Goal: Transaction & Acquisition: Obtain resource

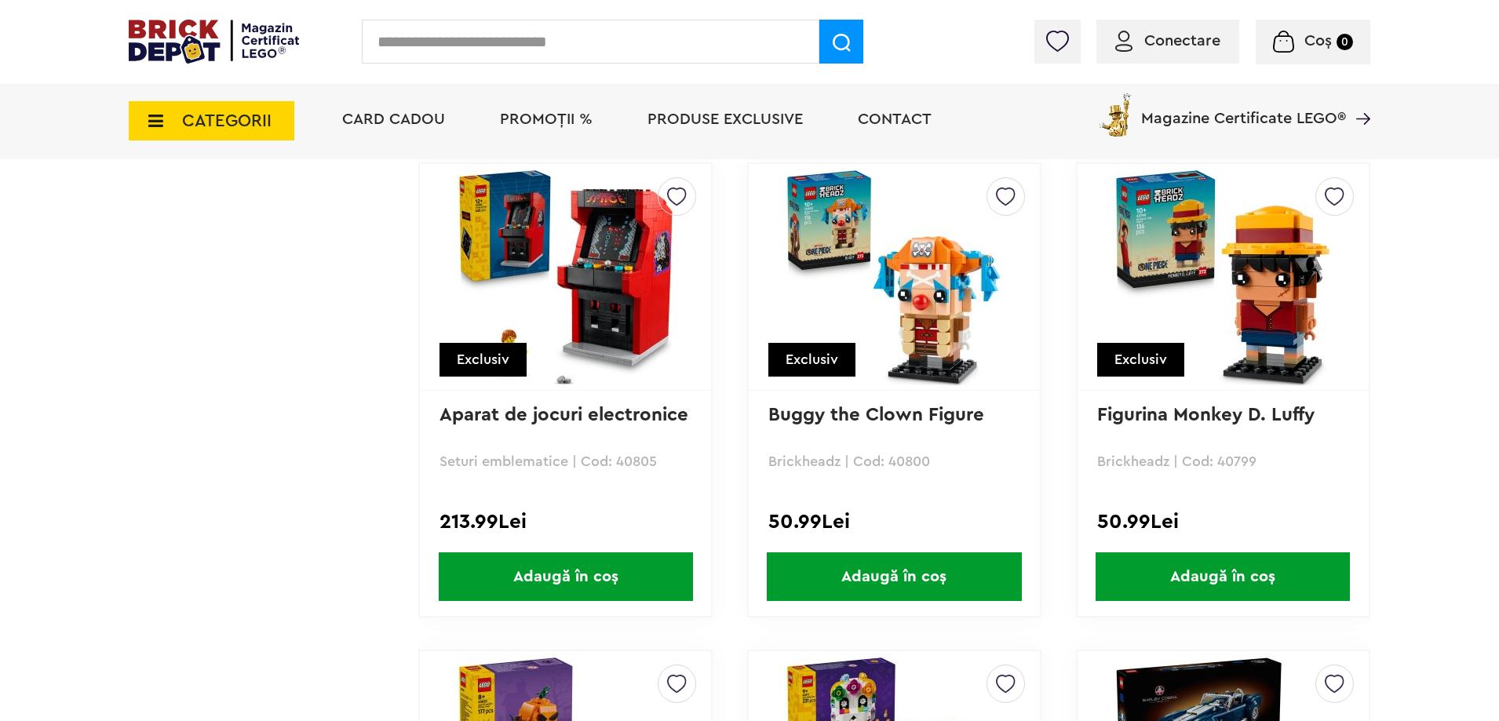
click at [274, 124] on span "CATEGORII" at bounding box center [212, 120] width 166 height 39
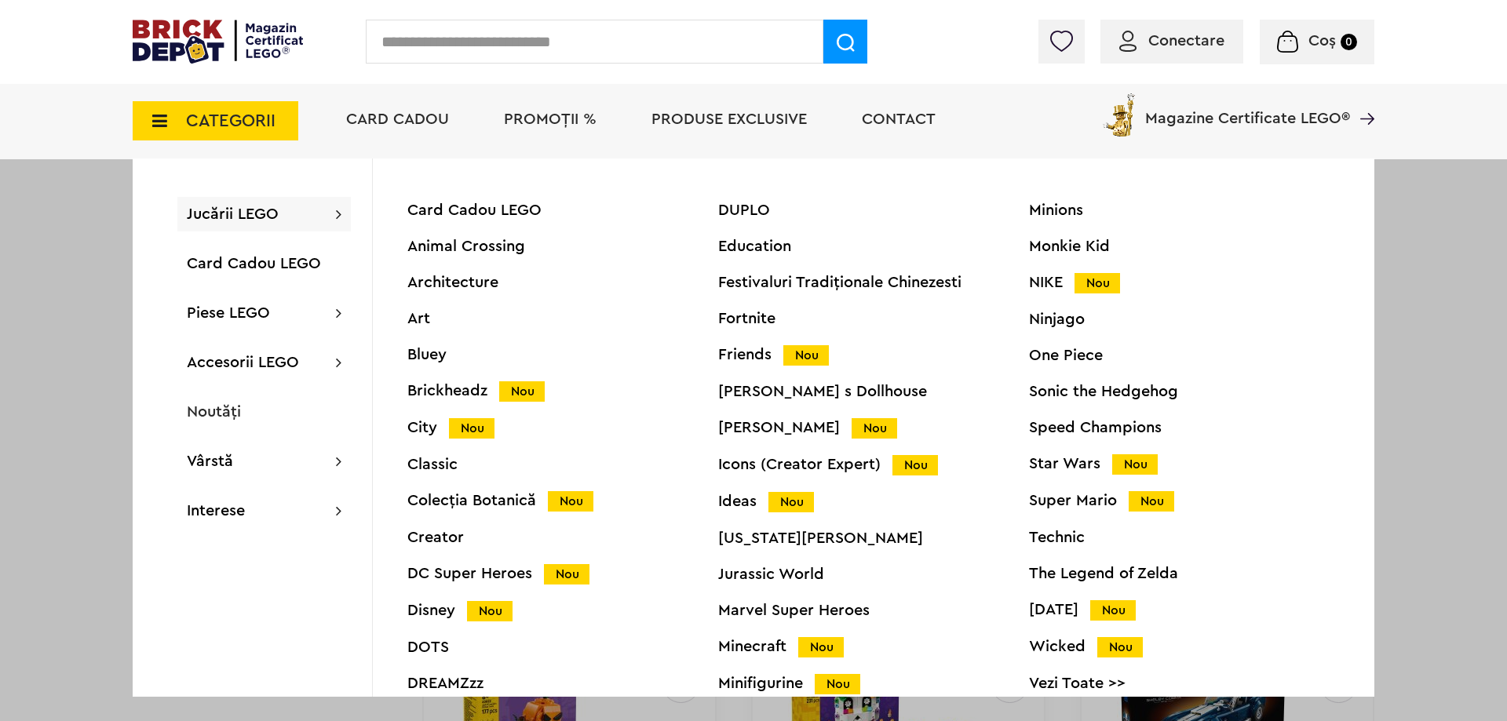
click at [285, 213] on div "Jucării LEGO Card Cadou LEGO Animal Crossing Architecture Art Bluey Brickheadz …" at bounding box center [263, 214] width 173 height 35
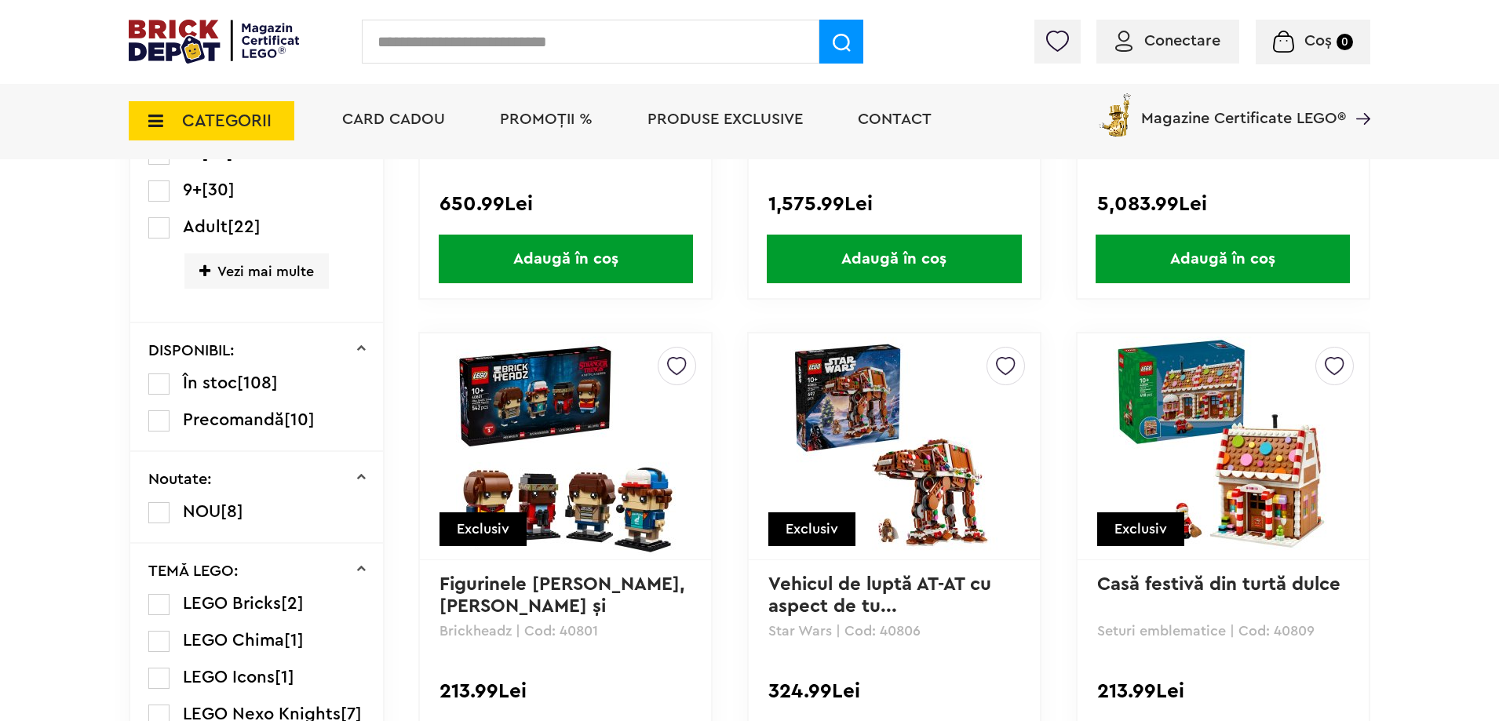
scroll to position [471, 0]
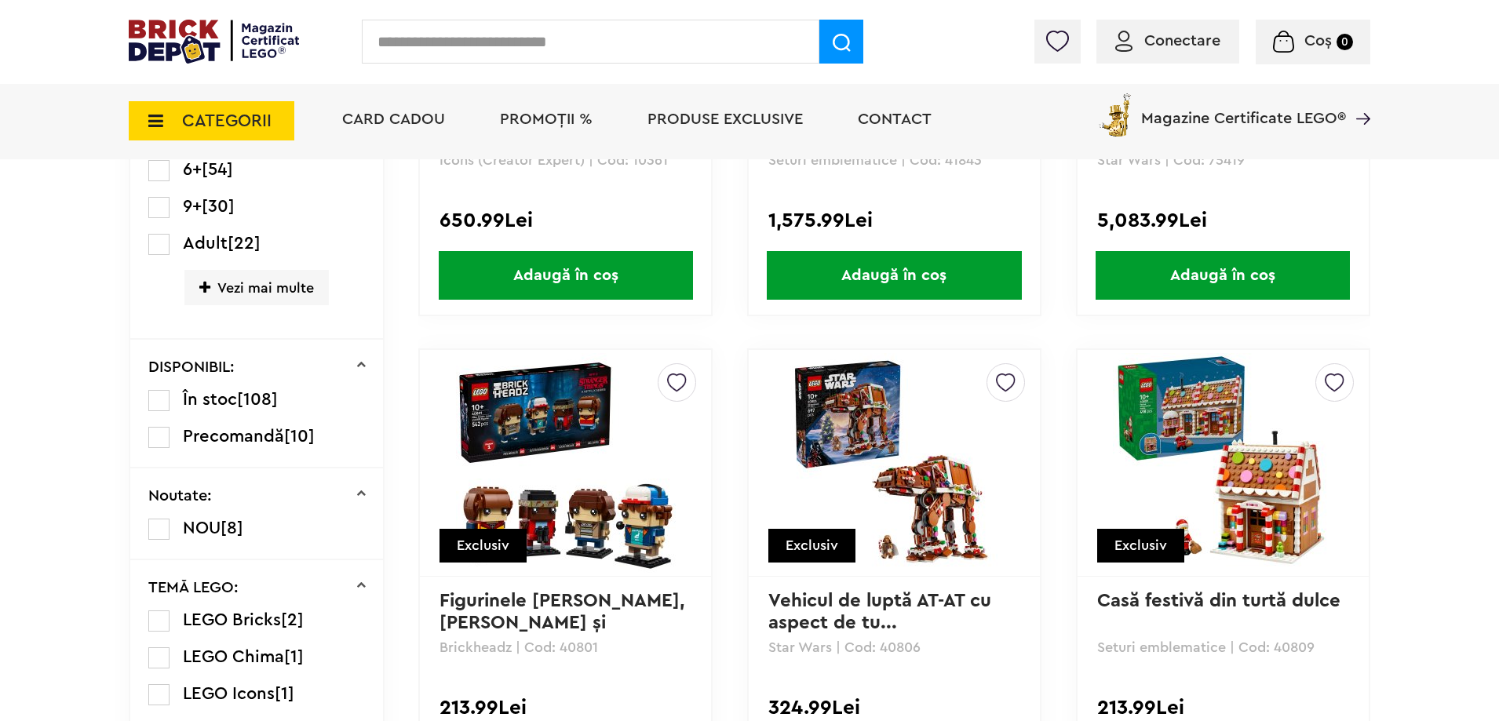
click at [254, 436] on span "Precomandă" at bounding box center [233, 436] width 101 height 17
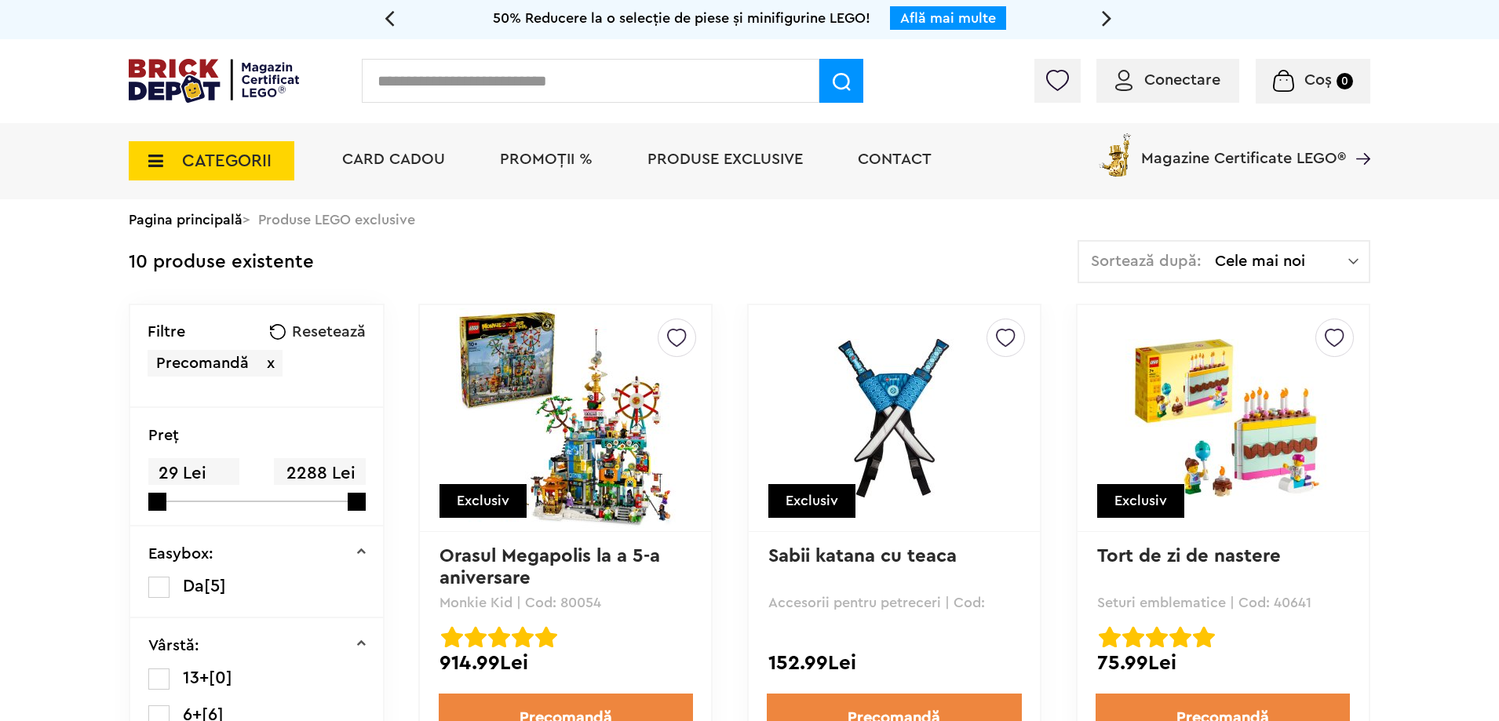
click at [1202, 75] on span "Conectare" at bounding box center [1182, 80] width 76 height 16
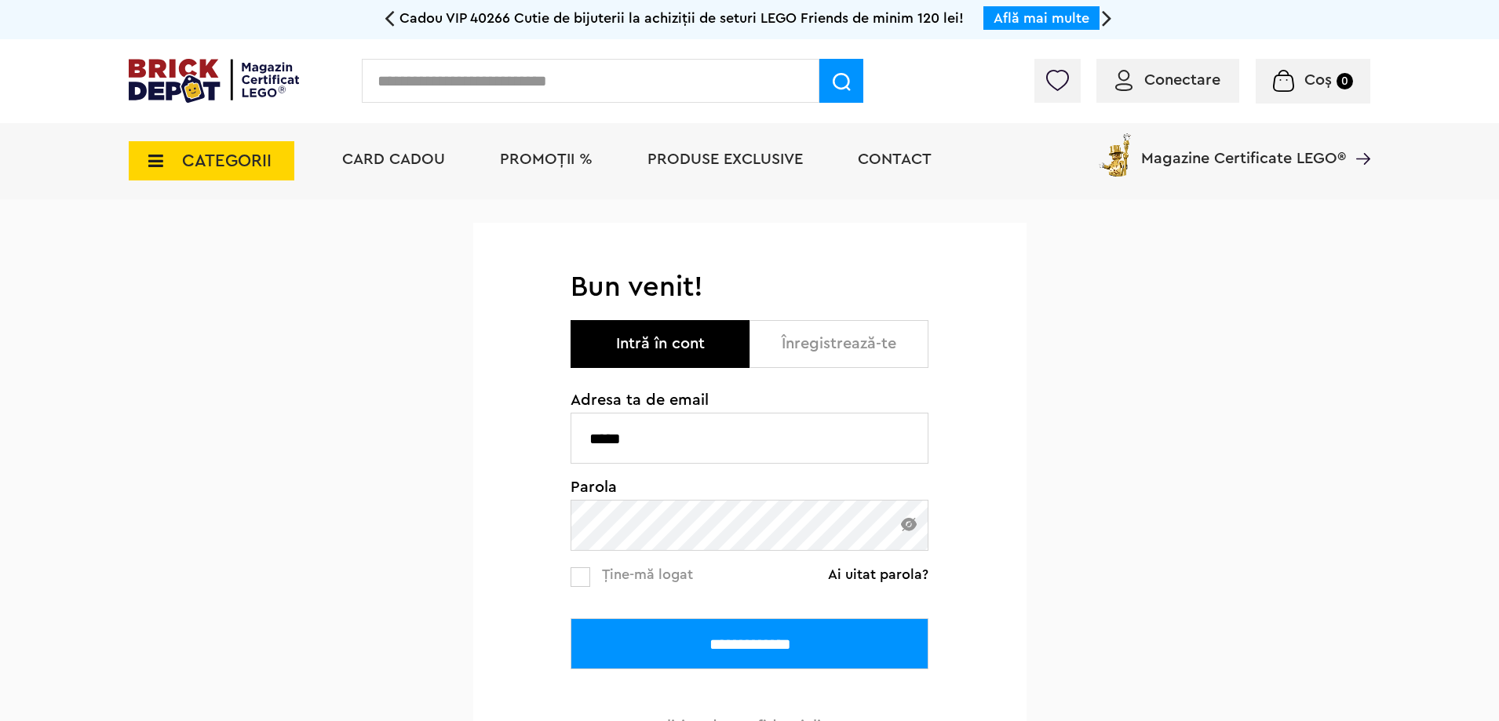
click at [784, 454] on input "*****" at bounding box center [750, 438] width 358 height 51
type input "**********"
click at [730, 624] on input "**********" at bounding box center [750, 643] width 358 height 51
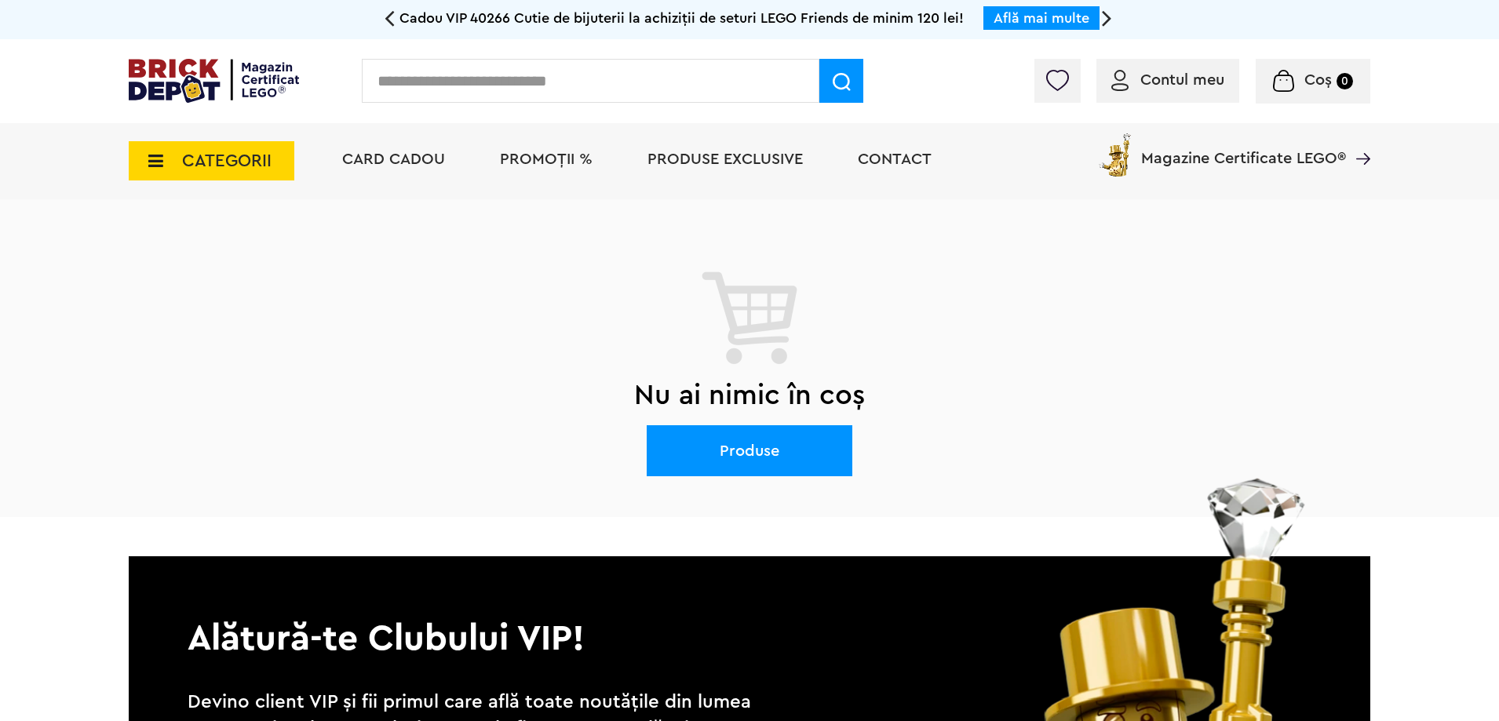
click at [188, 154] on span "CATEGORII" at bounding box center [226, 160] width 89 height 17
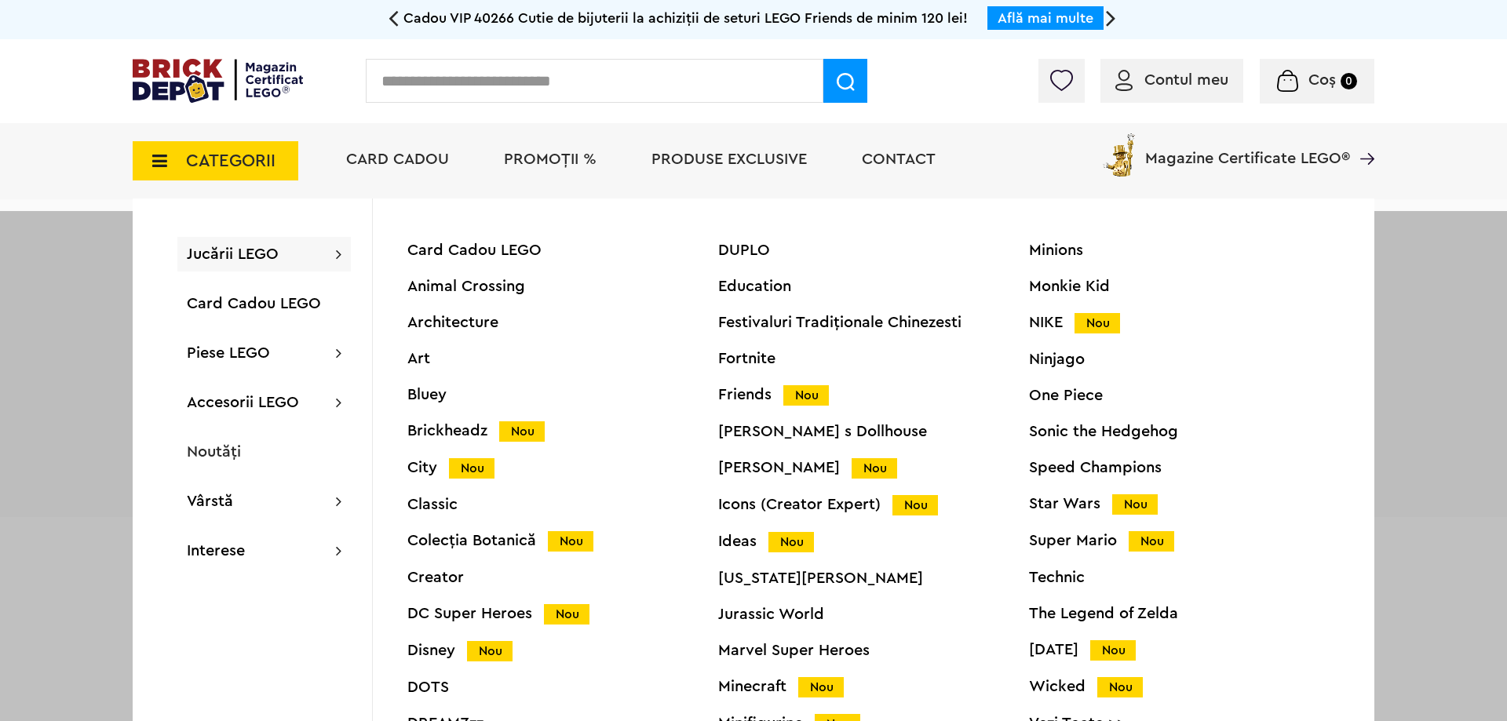
click at [243, 262] on span "Jucării LEGO" at bounding box center [233, 254] width 92 height 16
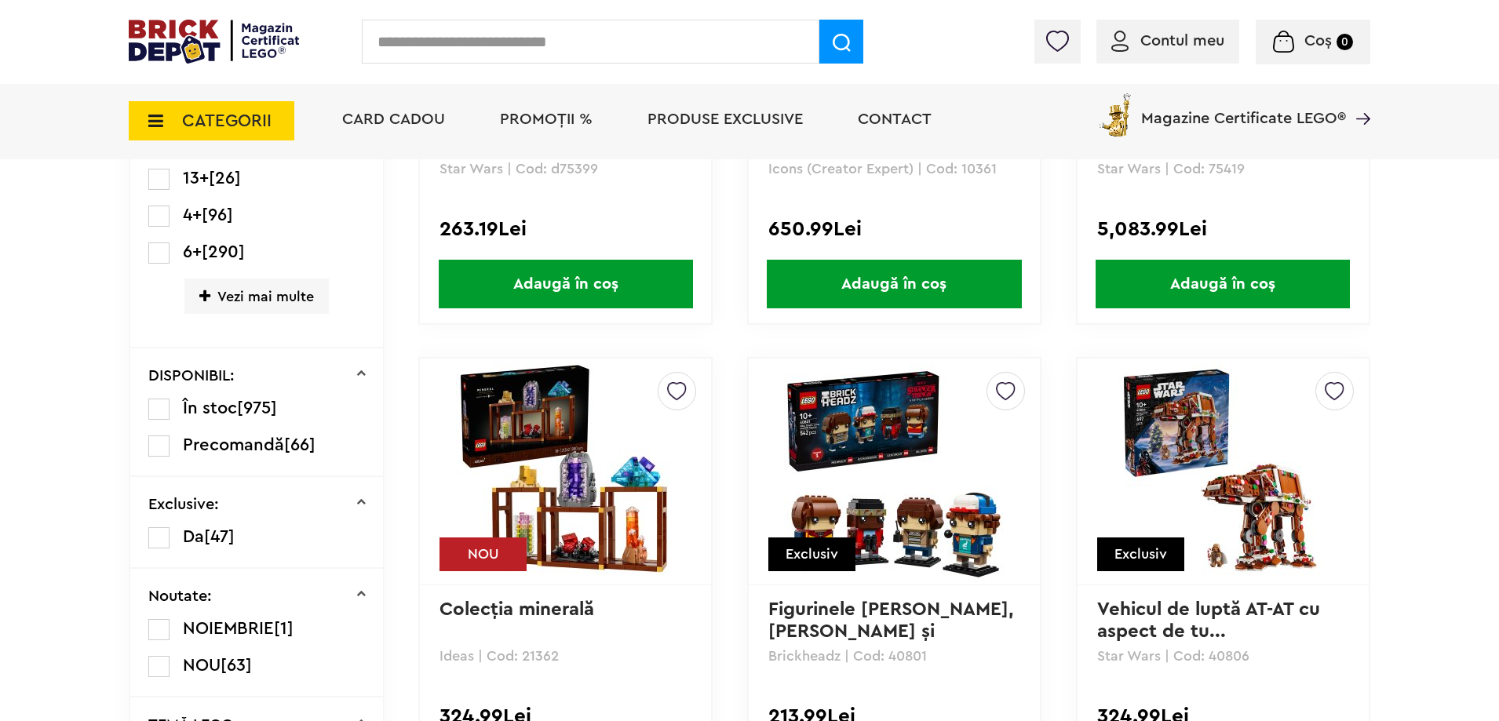
scroll to position [471, 0]
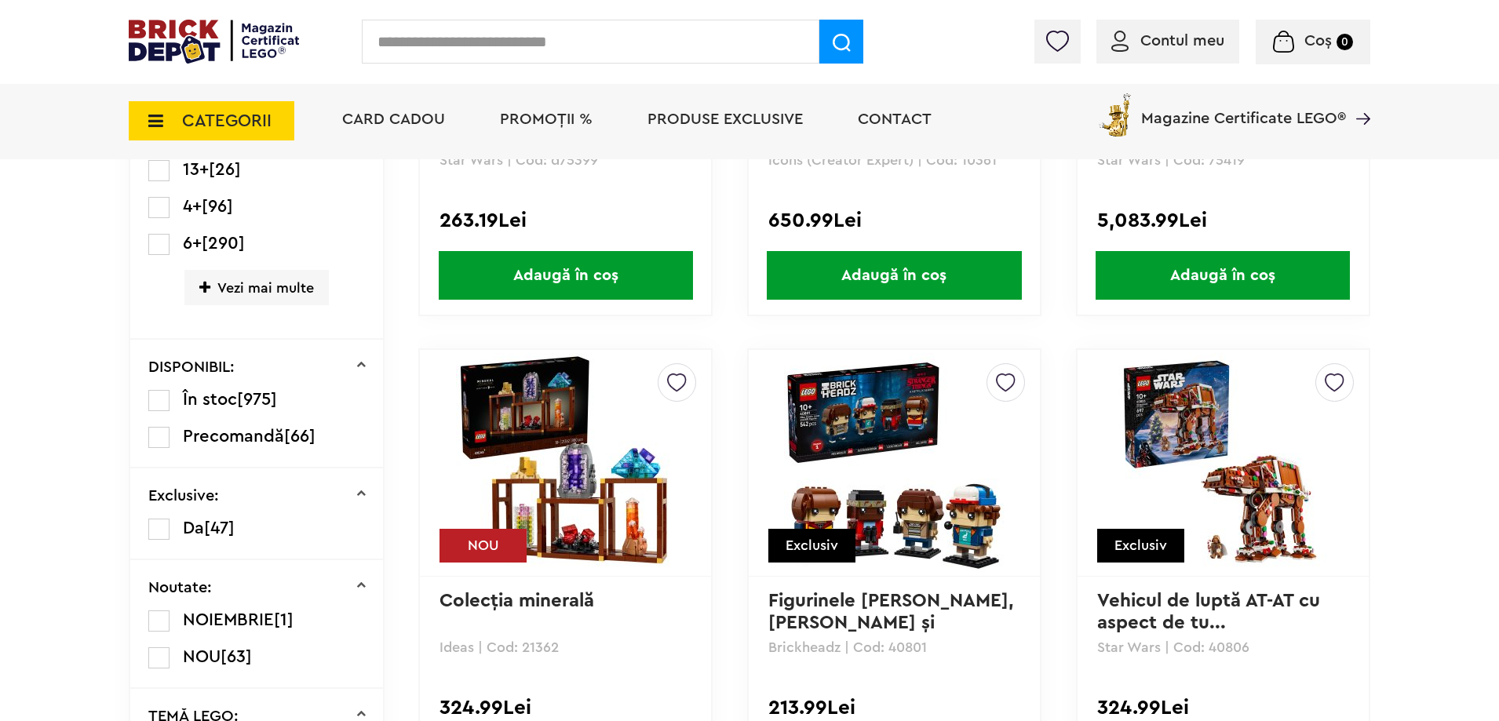
click at [209, 137] on span "CATEGORII" at bounding box center [212, 120] width 166 height 39
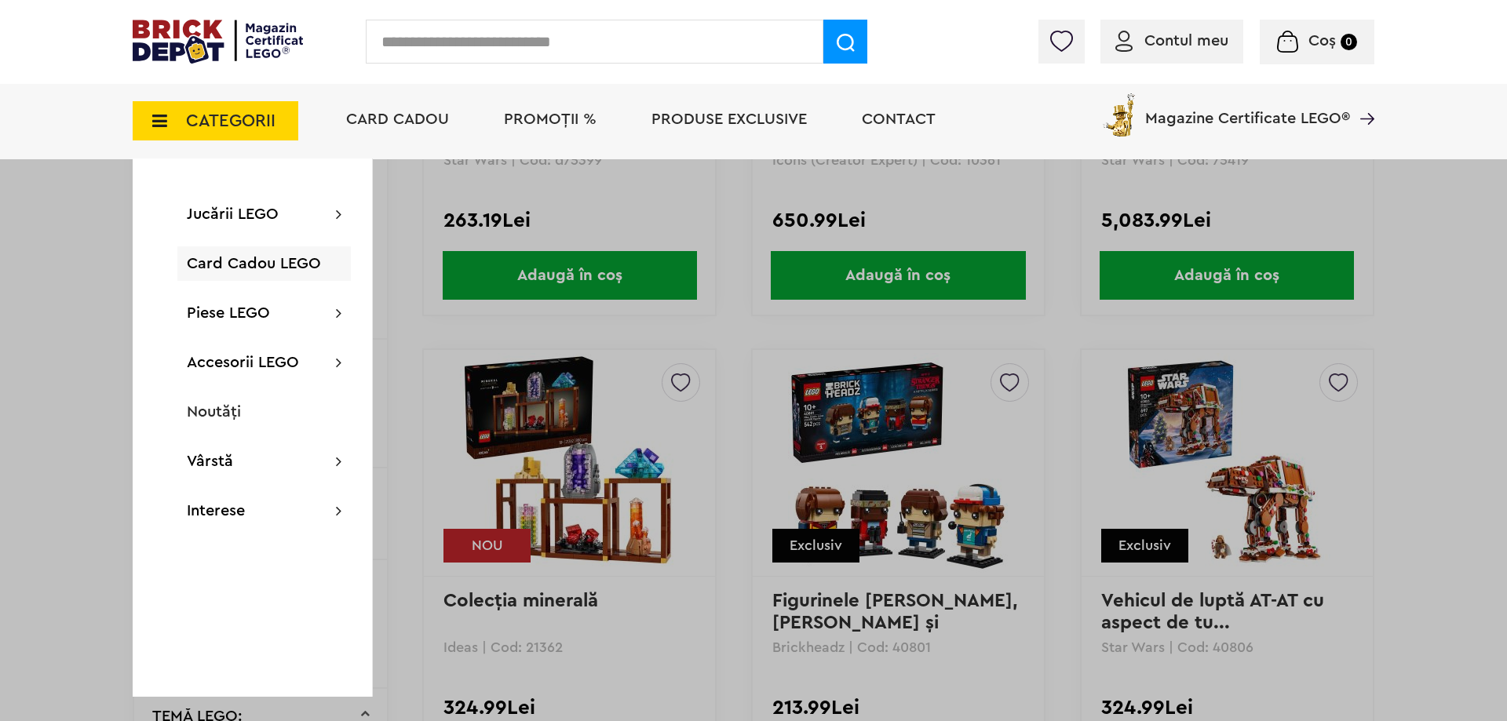
click at [225, 259] on span "Card Cadou LEGO" at bounding box center [254, 264] width 134 height 16
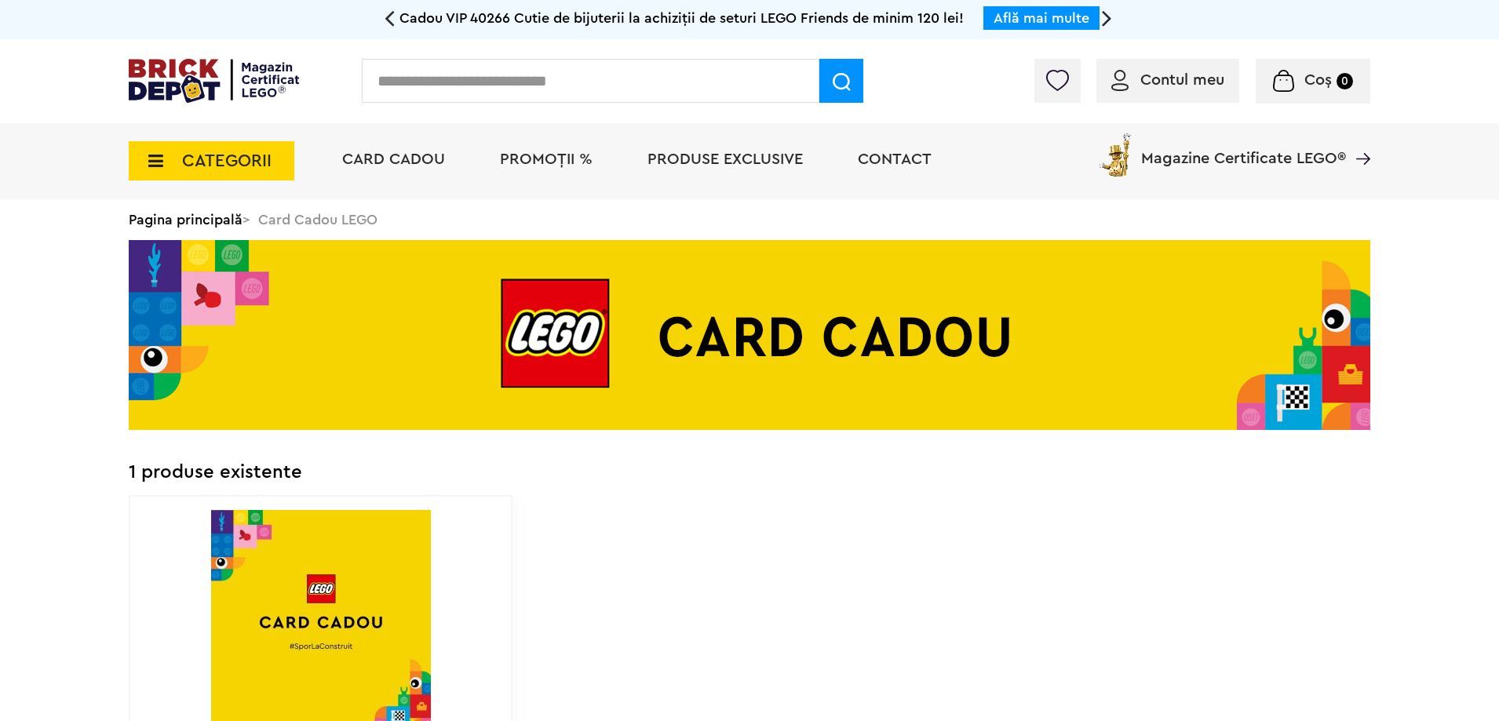
click at [184, 169] on span "CATEGORII" at bounding box center [226, 160] width 89 height 17
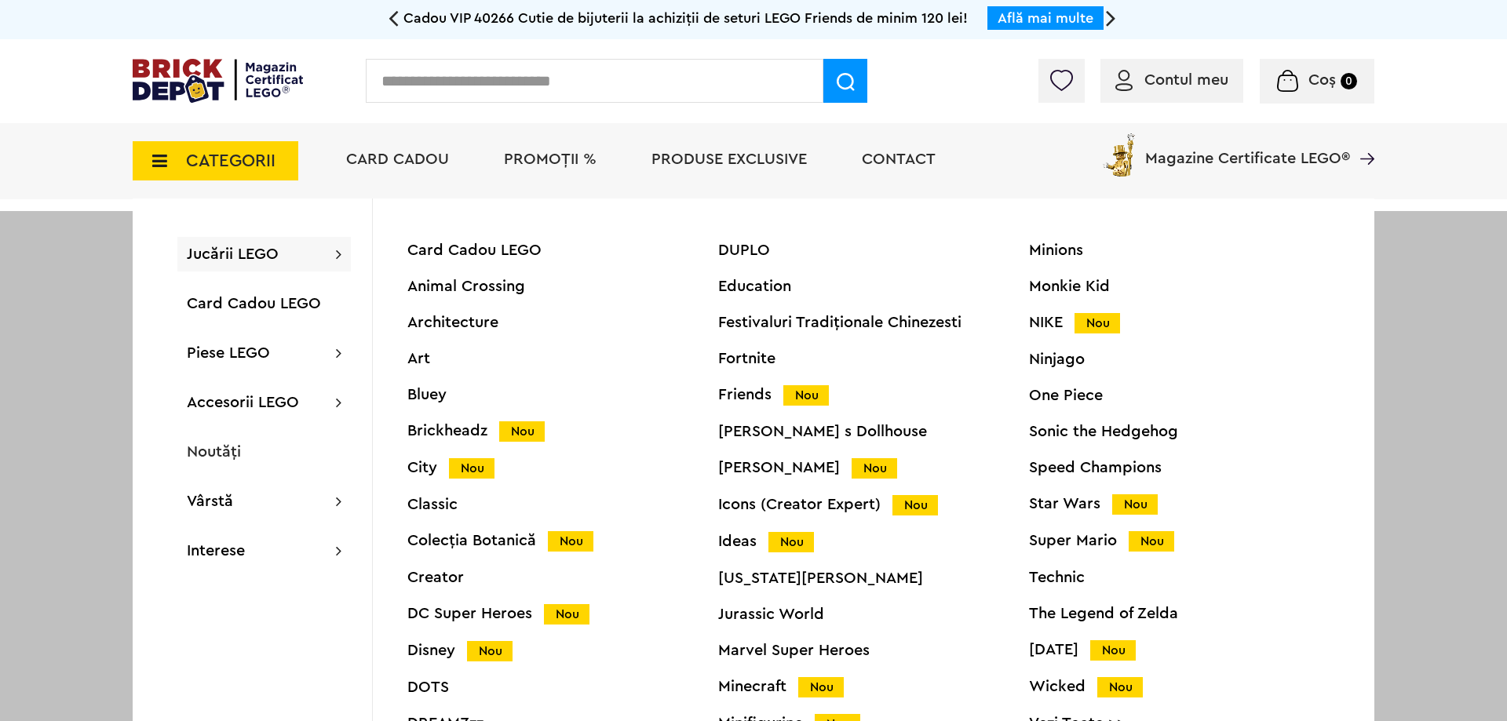
click at [476, 284] on div "Animal Crossing" at bounding box center [562, 287] width 311 height 16
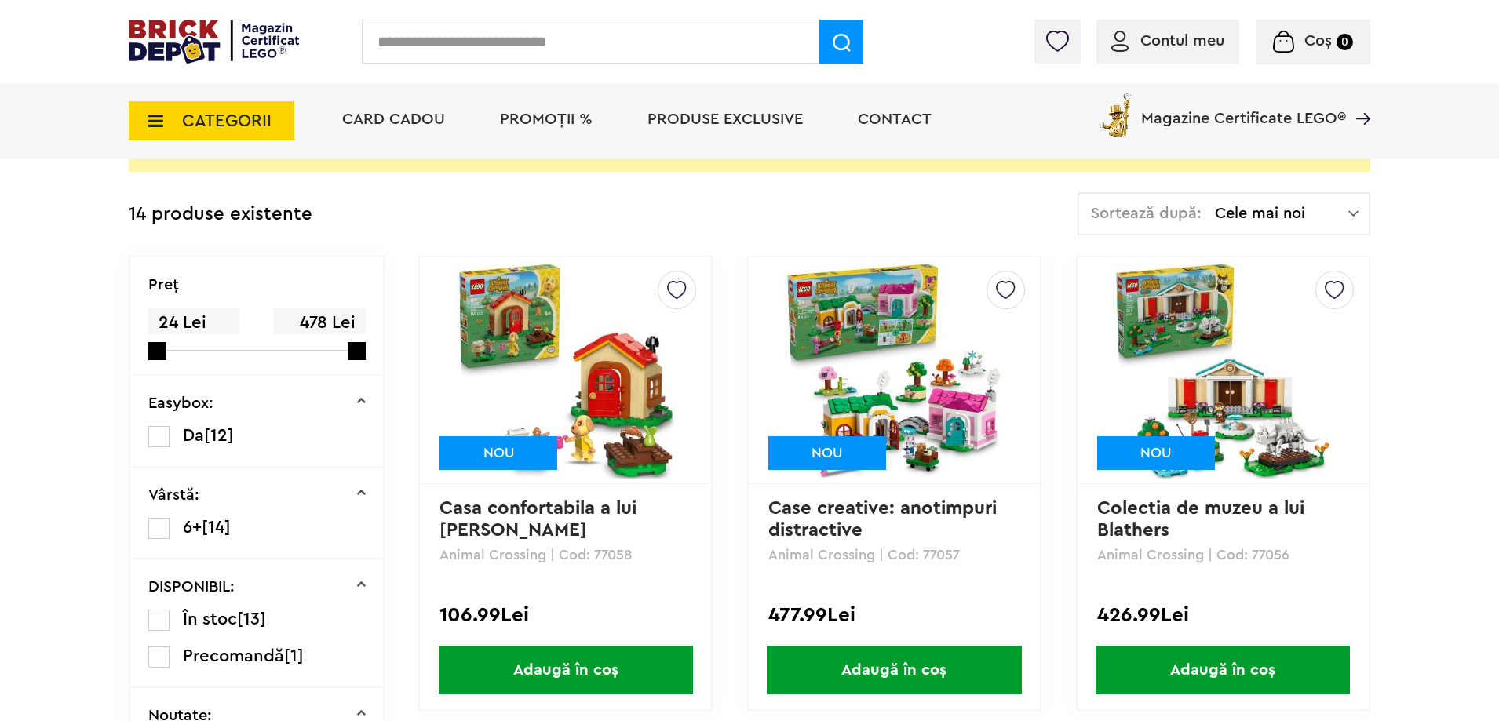
scroll to position [314, 0]
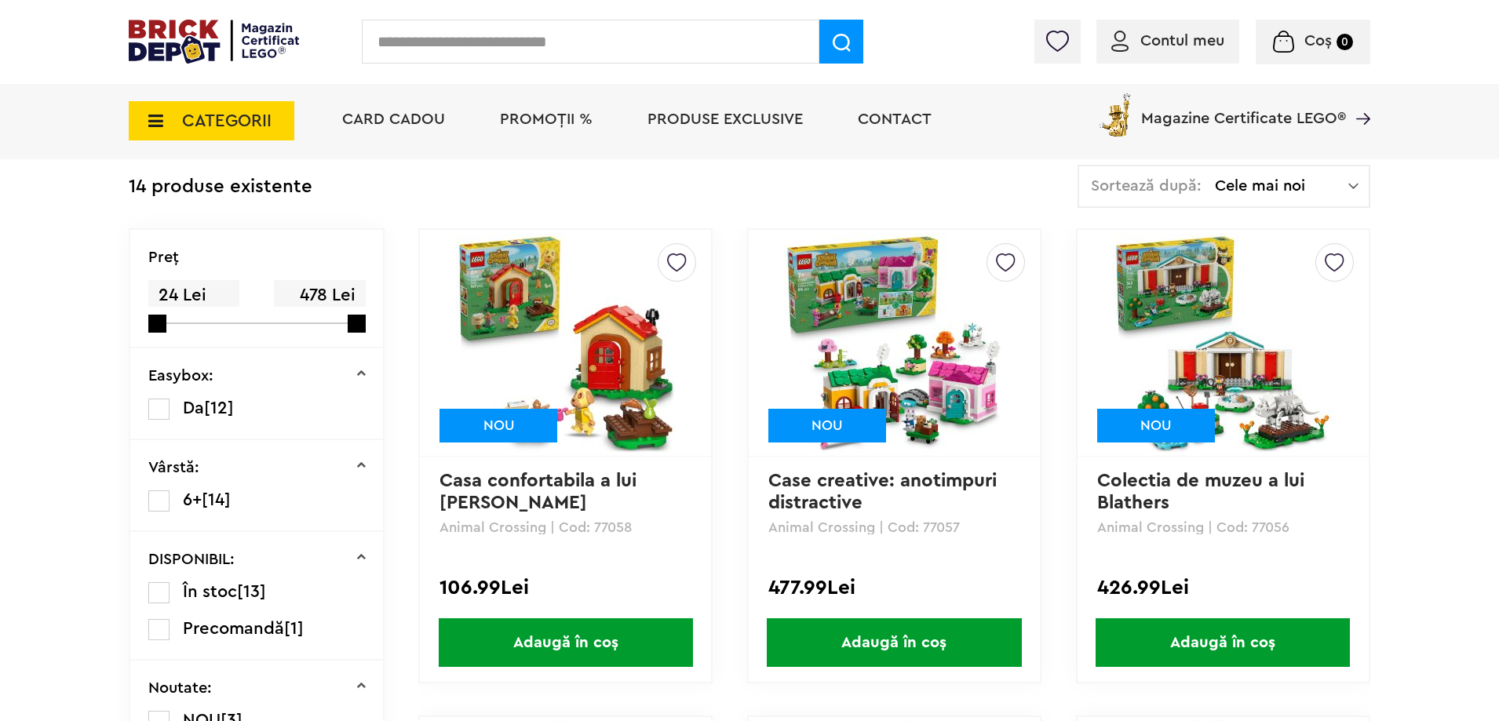
click at [154, 118] on icon at bounding box center [151, 120] width 24 height 17
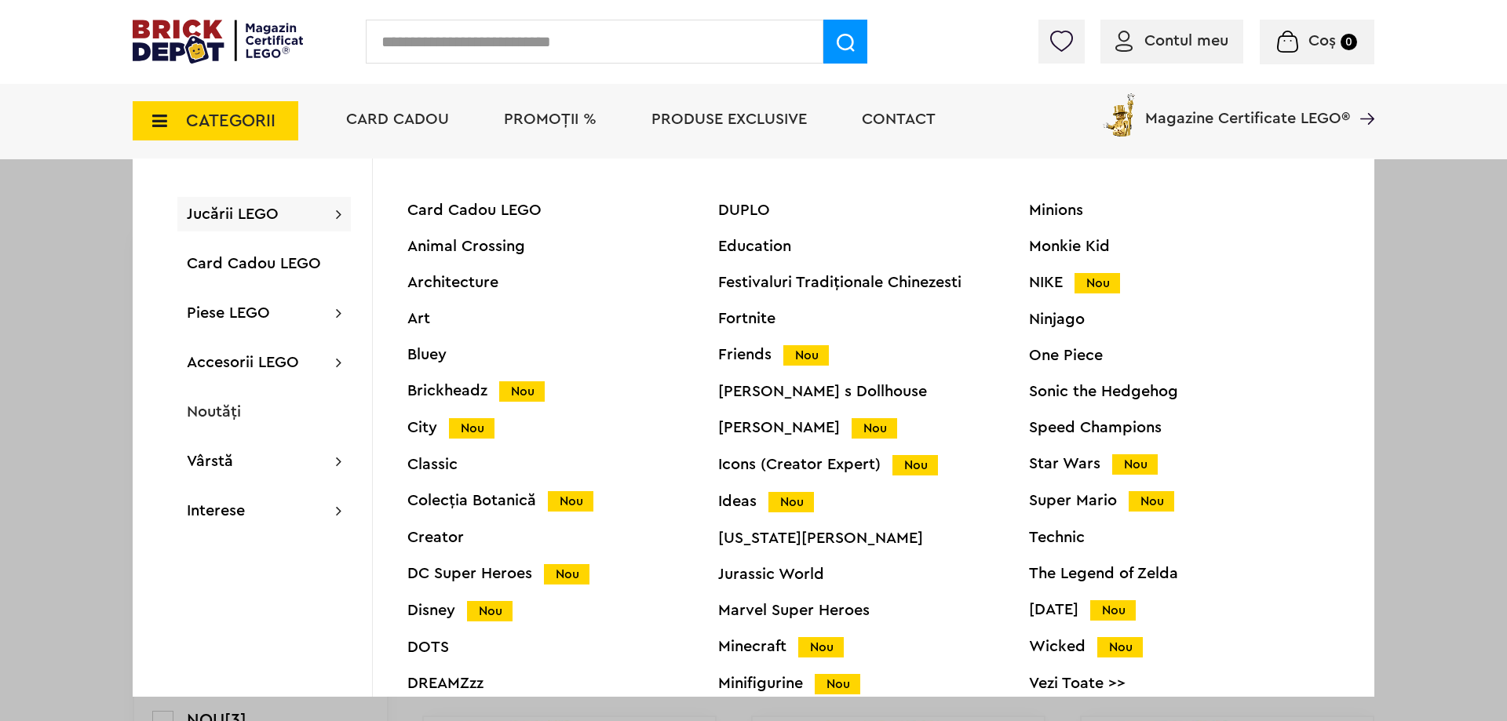
click at [217, 216] on span "Jucării LEGO" at bounding box center [233, 214] width 92 height 16
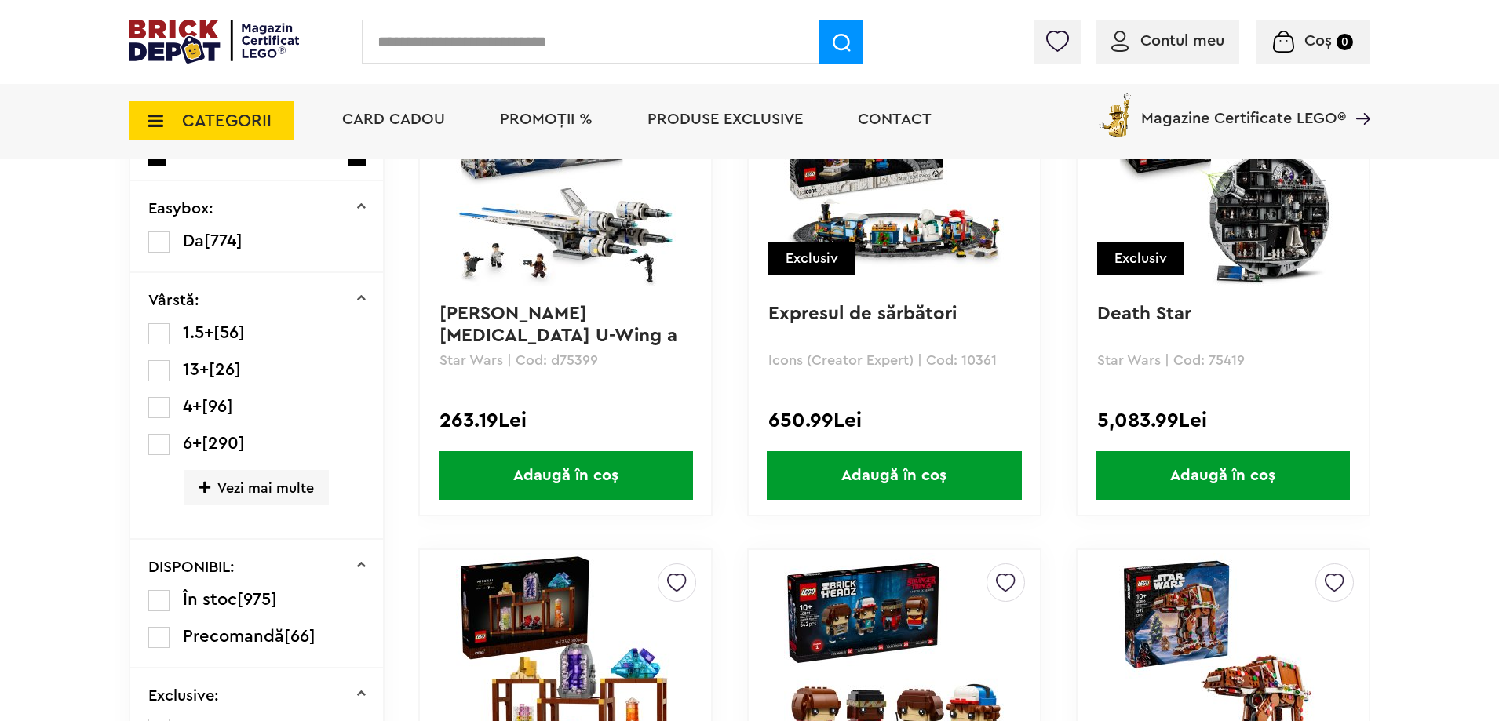
scroll to position [392, 0]
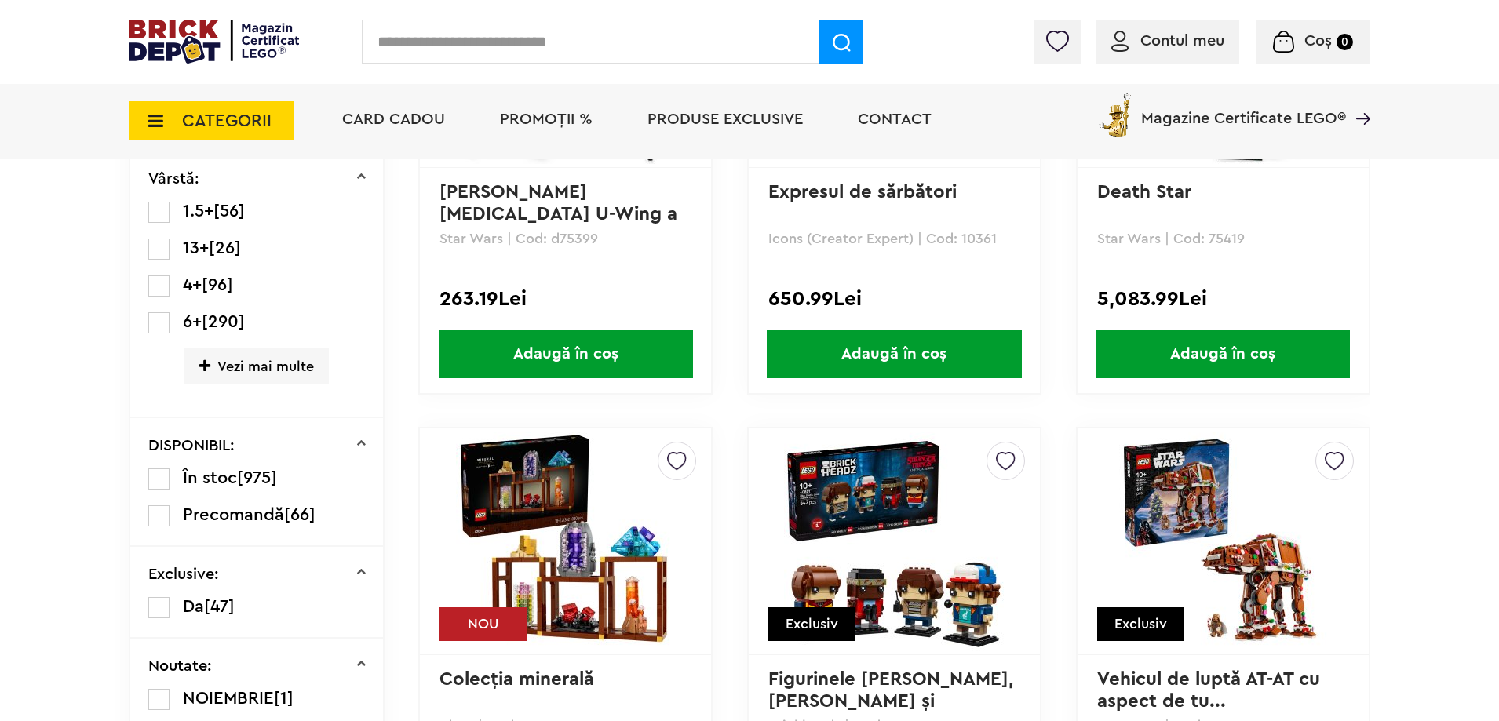
click at [263, 520] on span "Precomandă" at bounding box center [233, 514] width 101 height 17
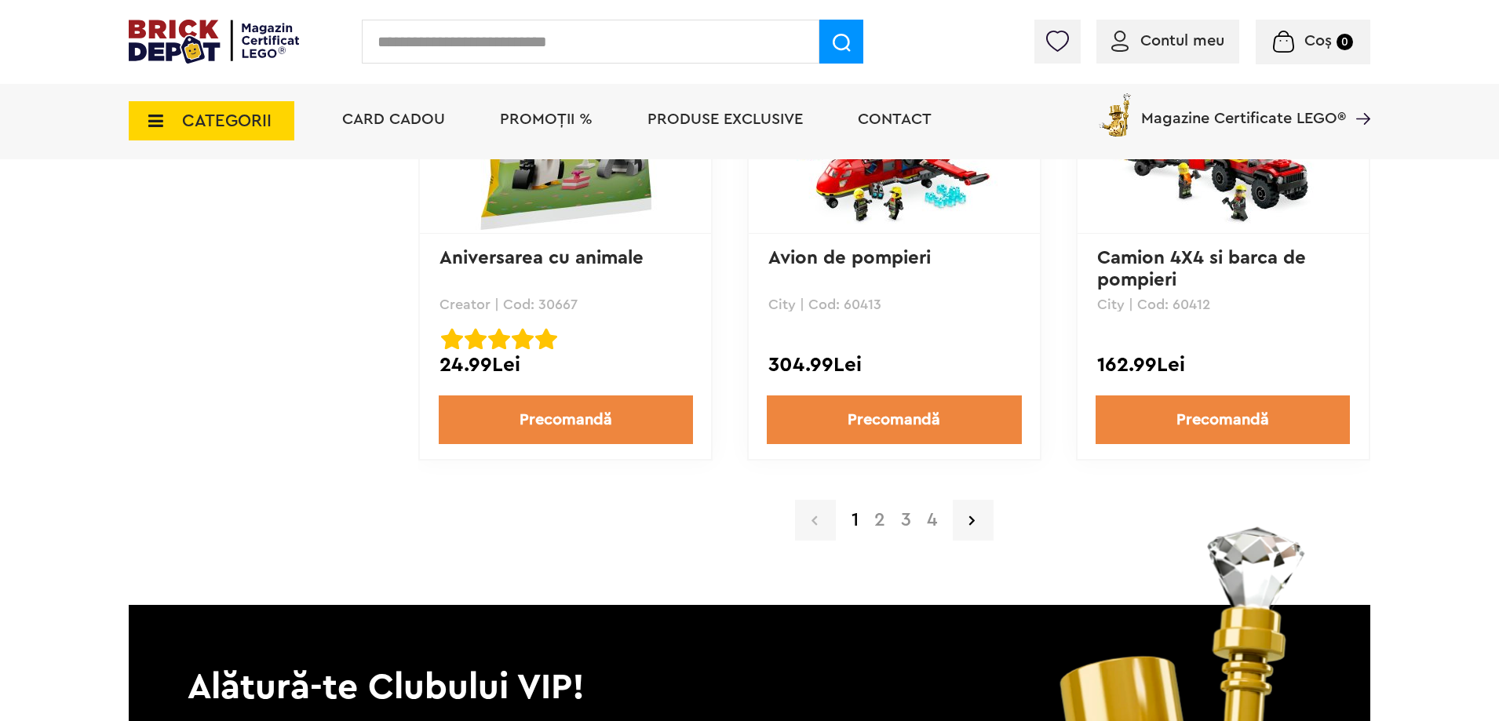
scroll to position [3296, 0]
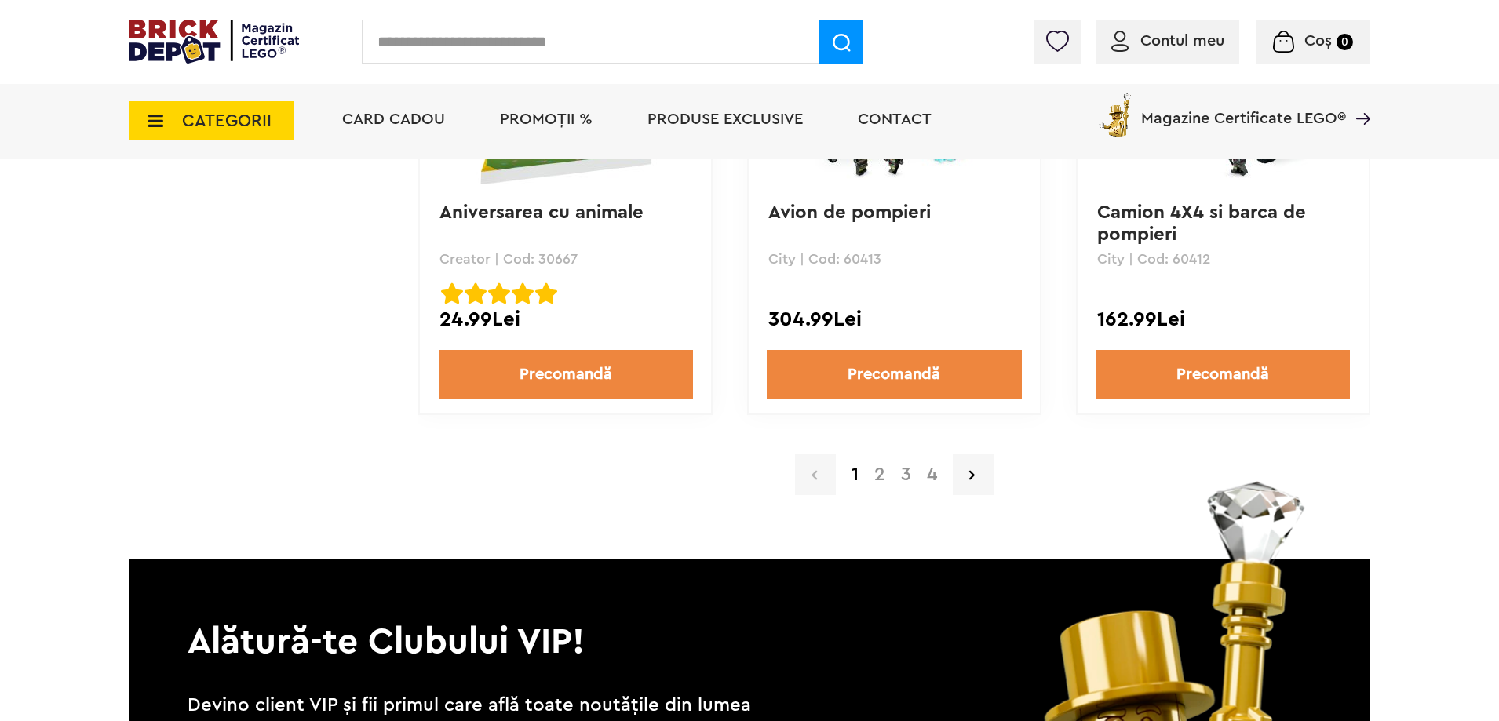
click at [884, 480] on a=Precomand%C4%83&lego=1&order=1&page=2"] "2" at bounding box center [879, 474] width 27 height 19
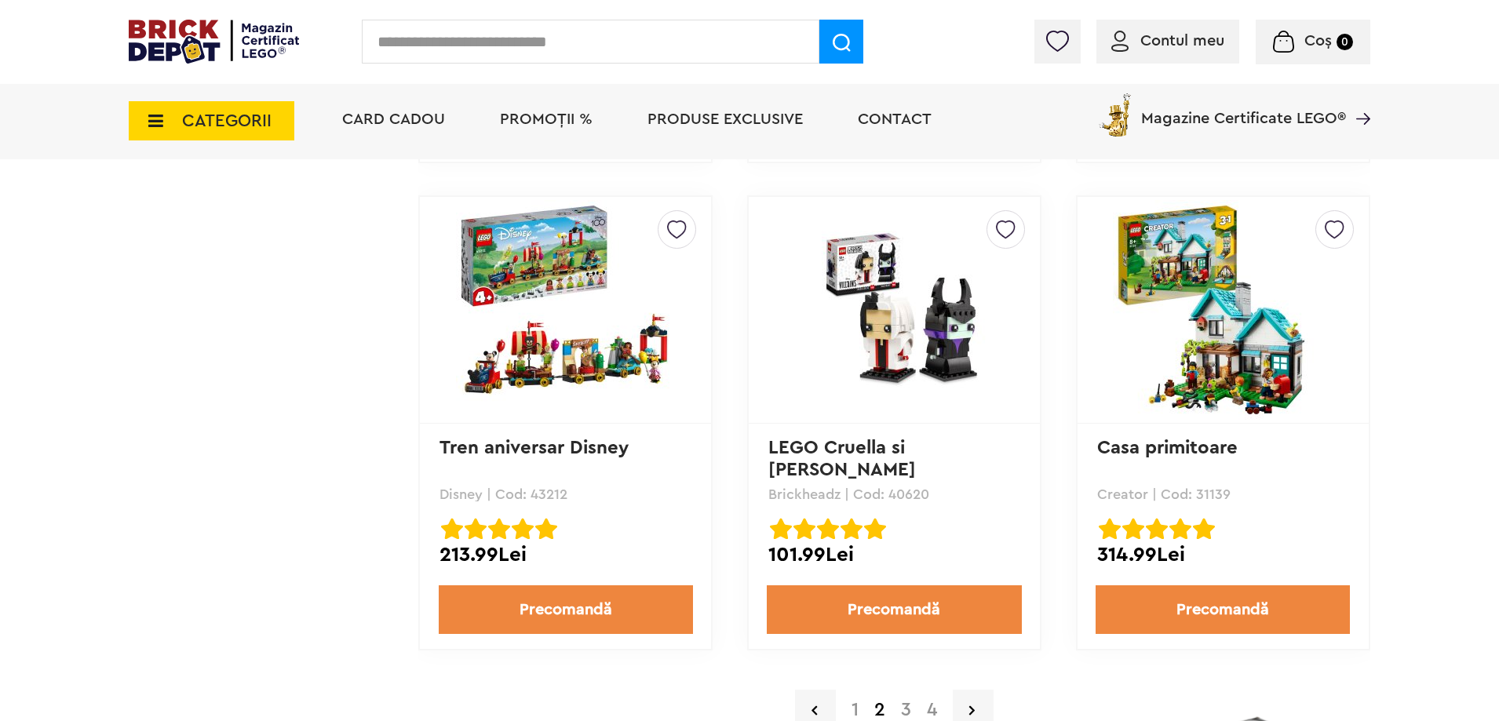
scroll to position [3375, 0]
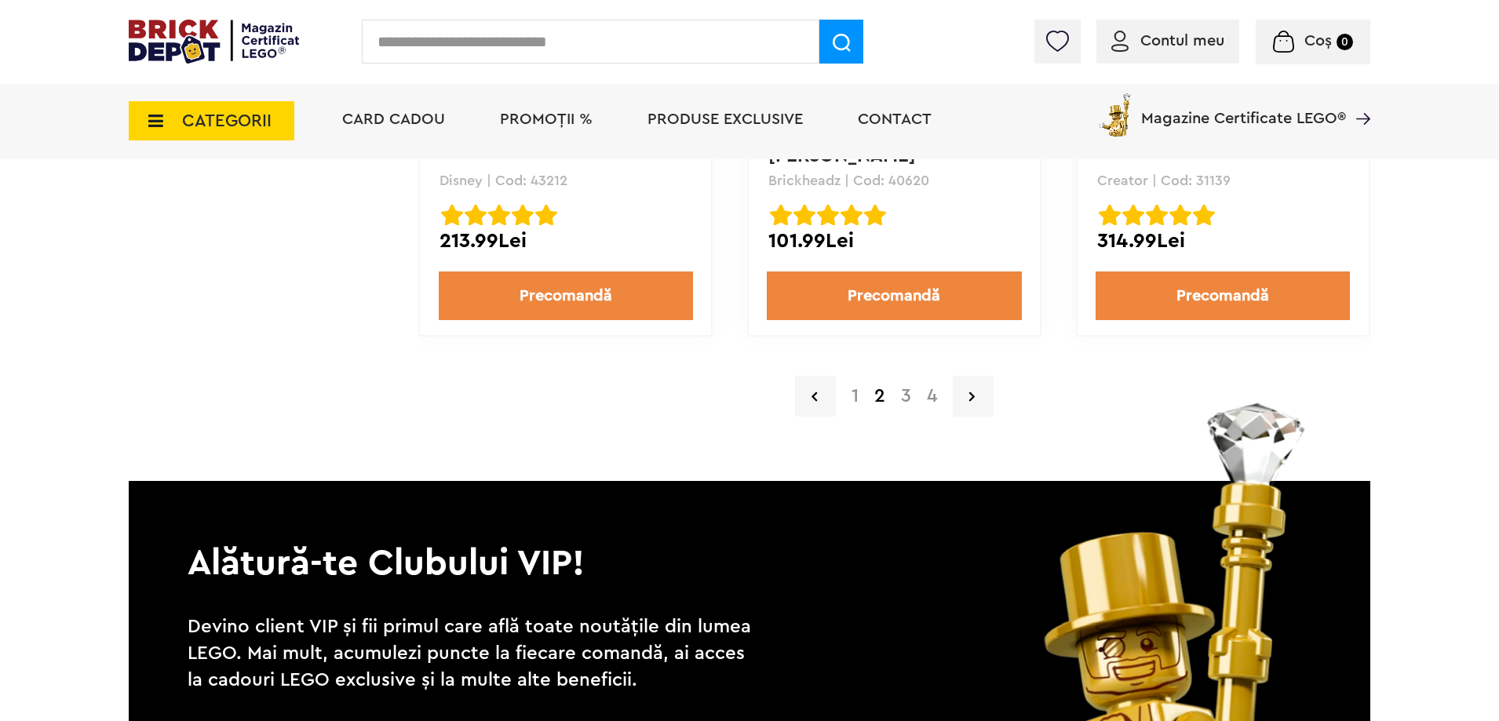
click at [859, 397] on a=Precomand%C4%83&lego=1&order=1&page=1"] "1" at bounding box center [855, 396] width 23 height 19
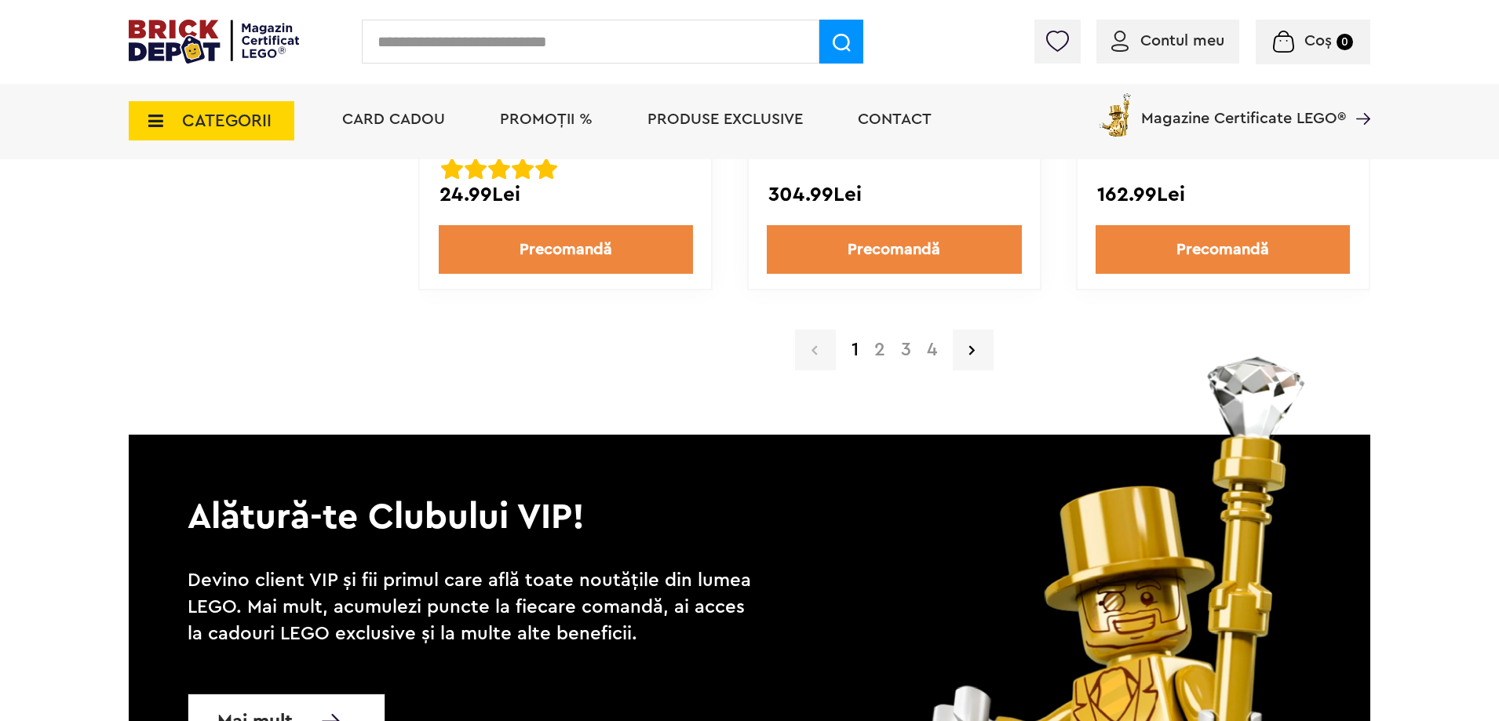
scroll to position [3453, 0]
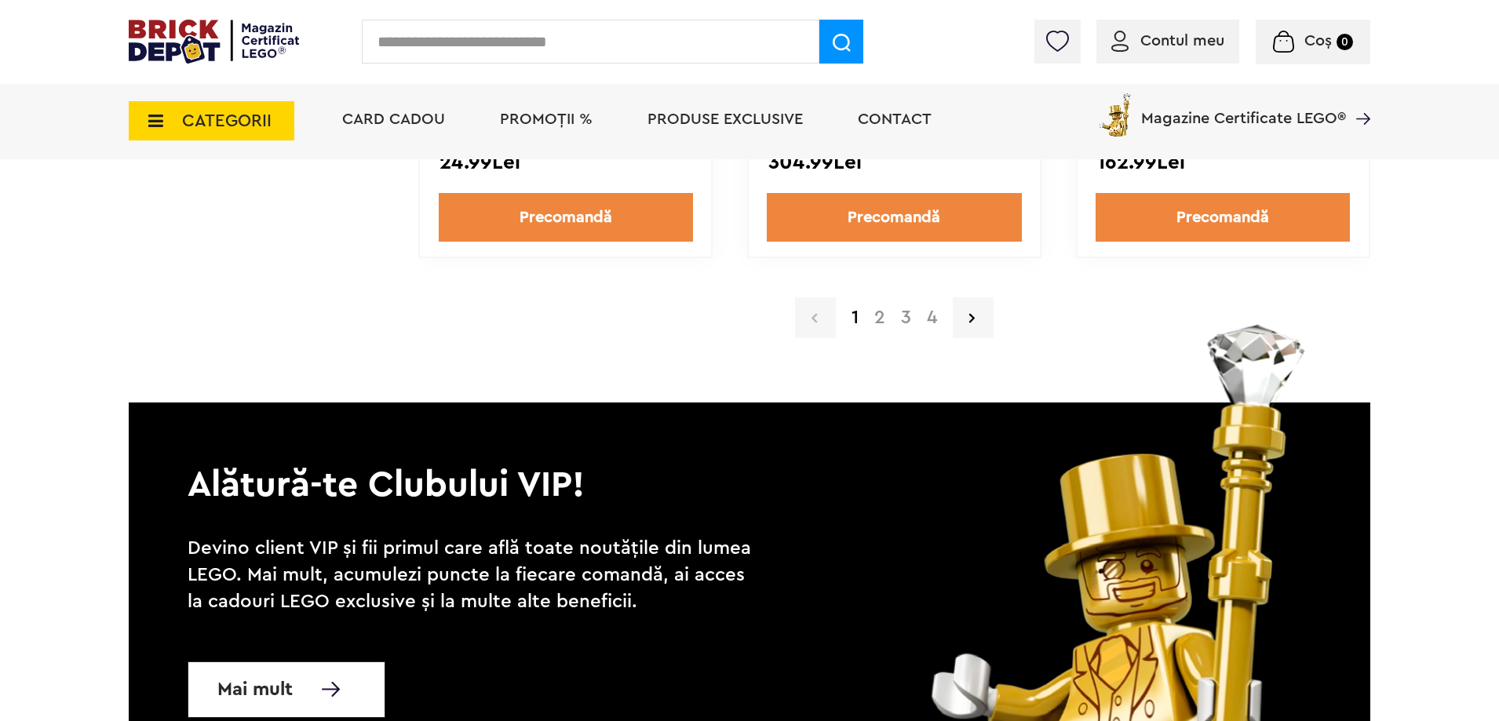
click at [883, 316] on a=Precomand%C4%83&lego=1&order=1&page=2"] "2" at bounding box center [879, 317] width 27 height 19
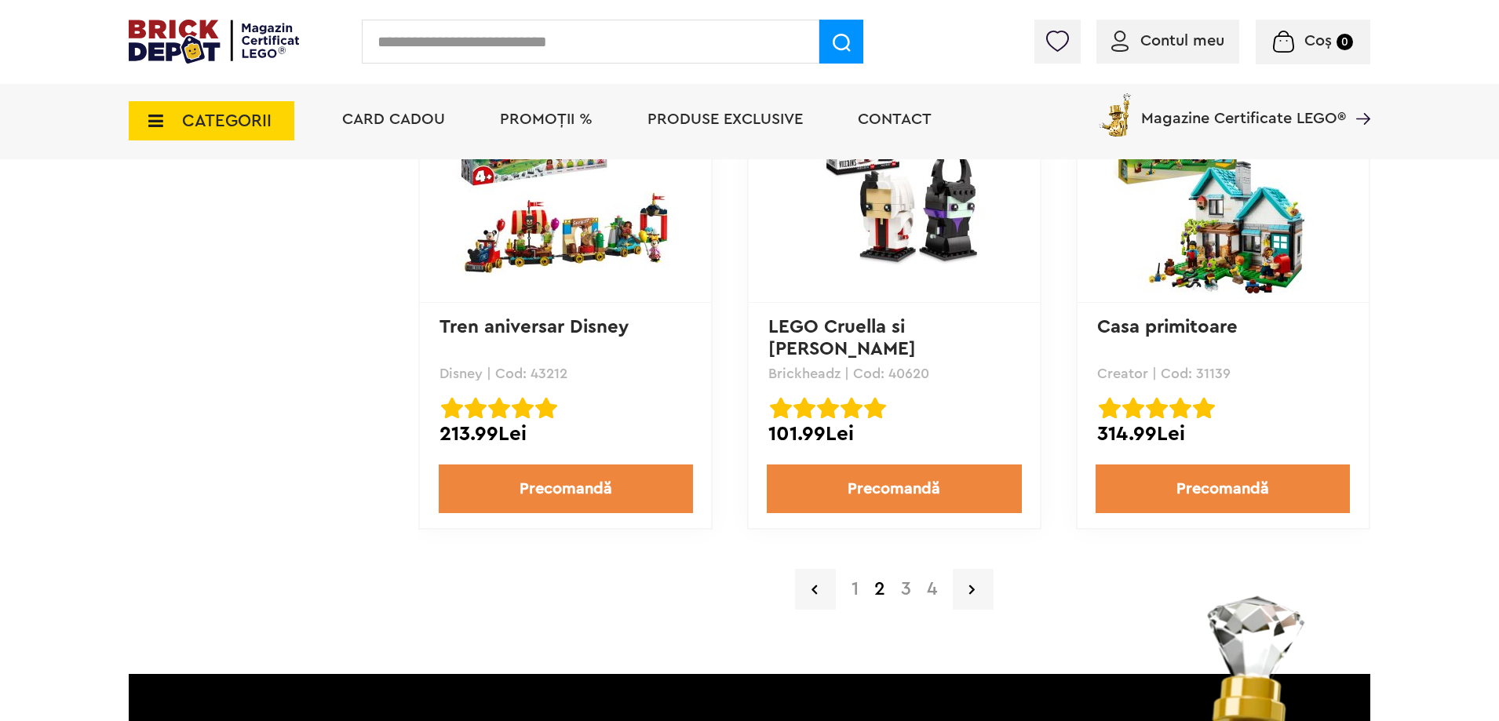
scroll to position [3296, 0]
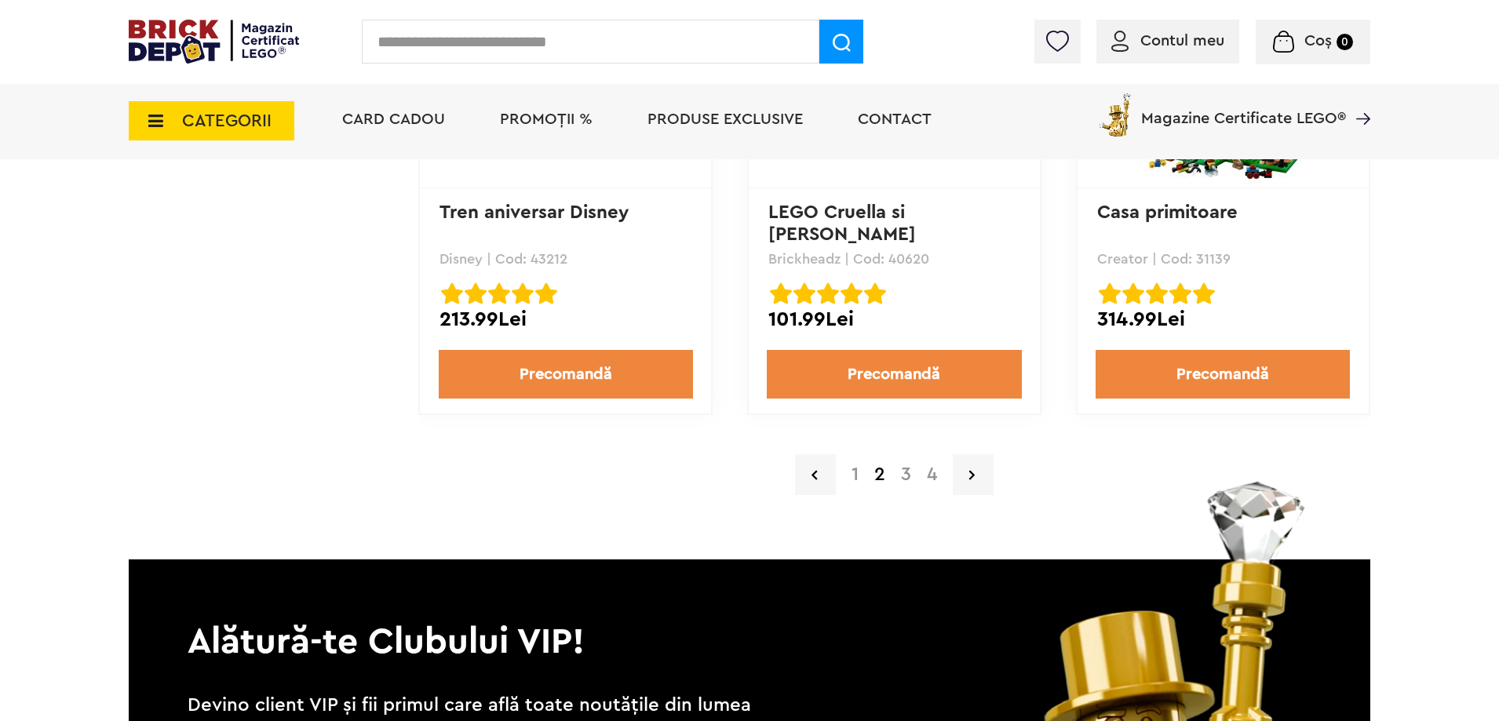
click at [903, 483] on a=Precomand%C4%83&lego=1&order=1&page=3"] "3" at bounding box center [906, 474] width 26 height 19
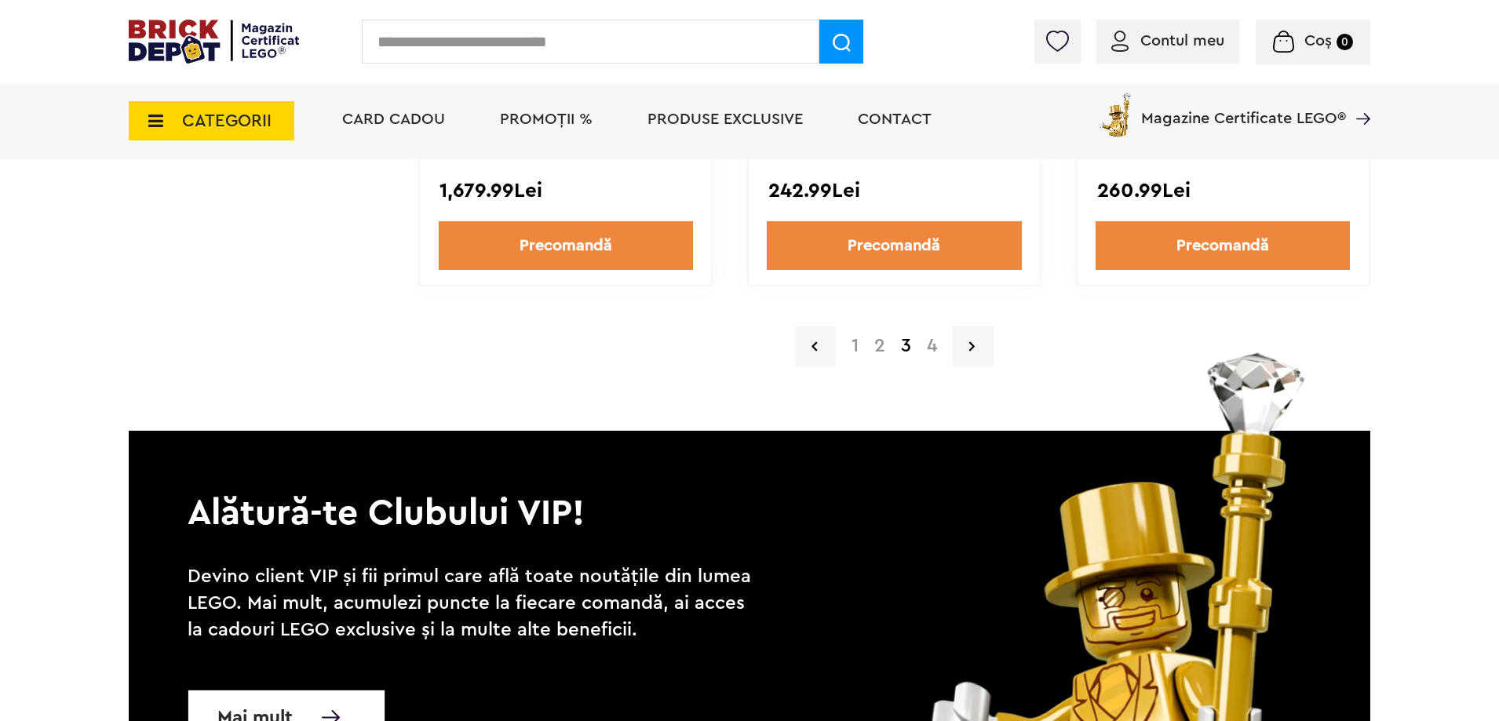
scroll to position [3453, 0]
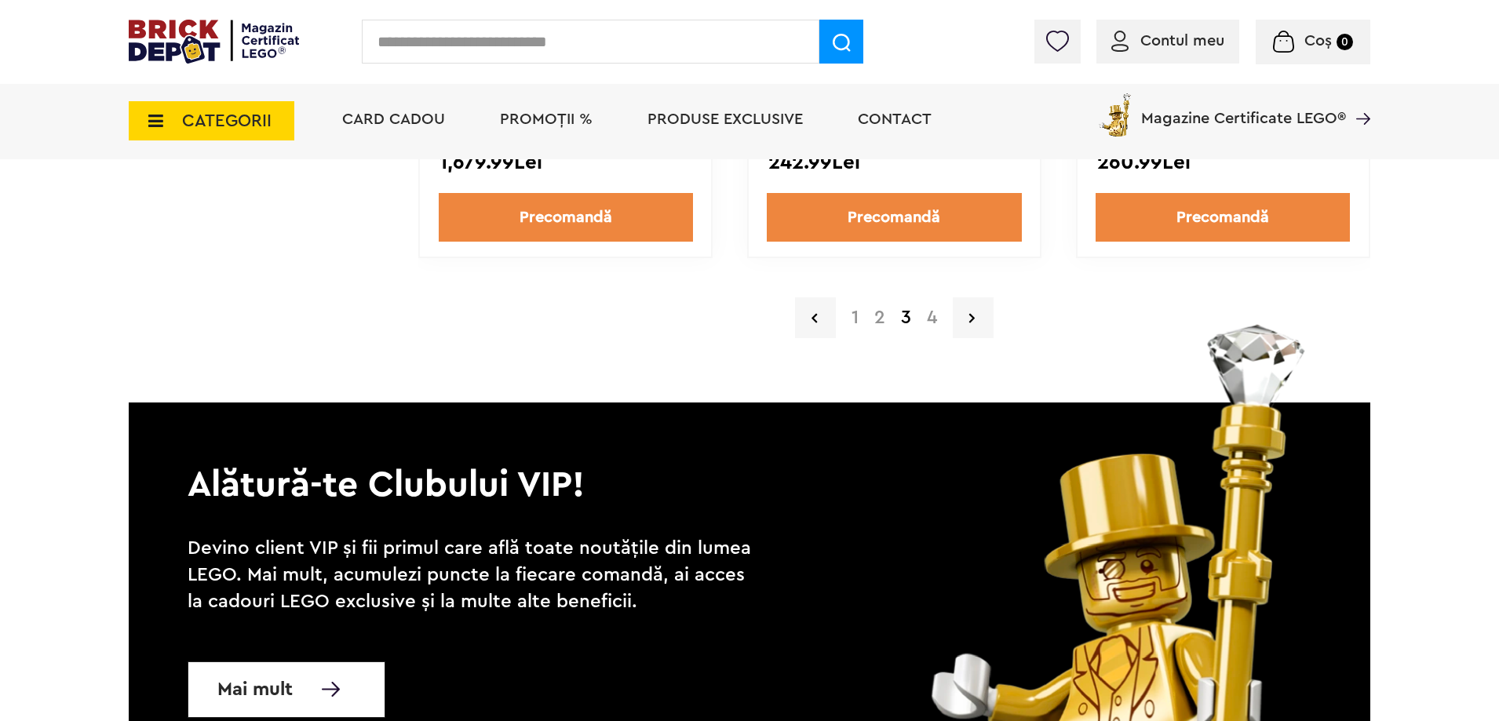
click at [937, 315] on a=Precomand%C4%83&lego=1&order=1&page=4"] "4" at bounding box center [932, 317] width 26 height 19
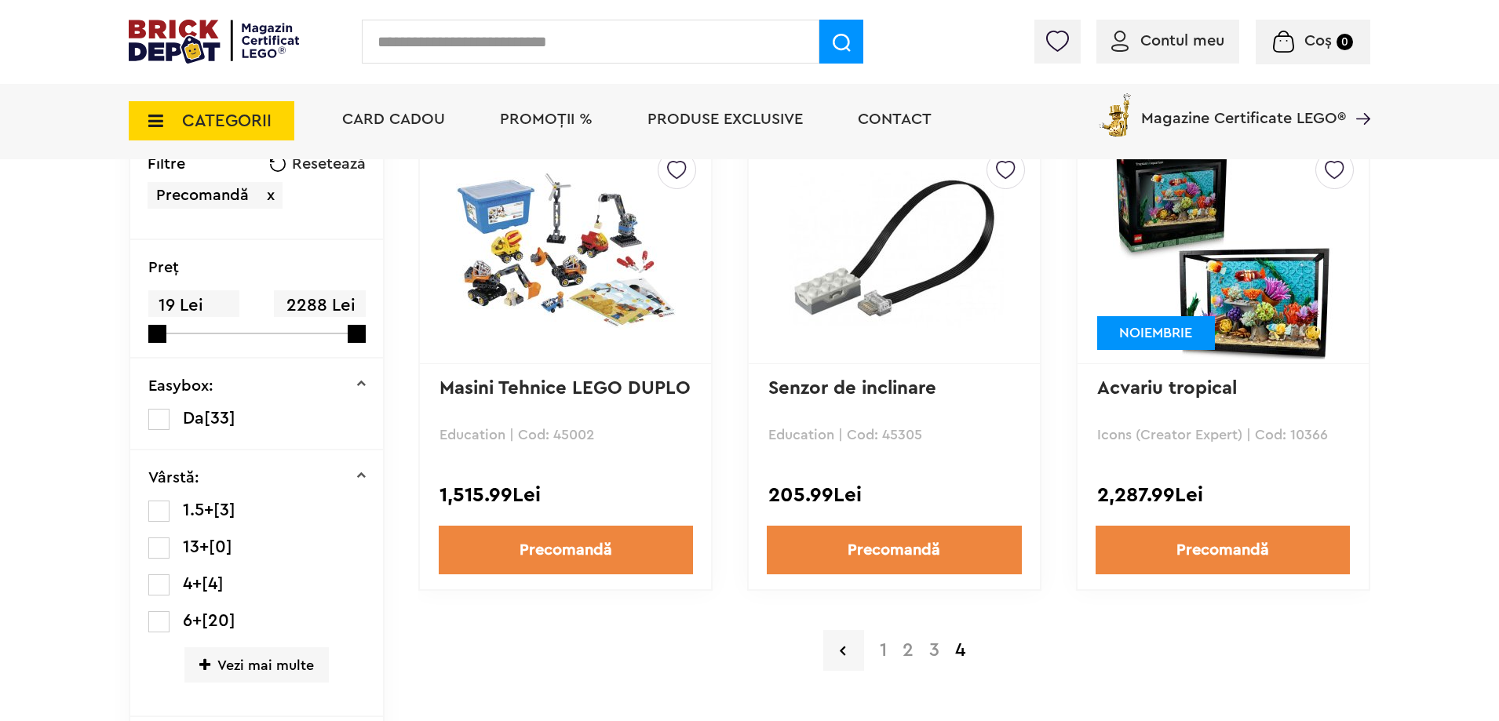
scroll to position [157, 0]
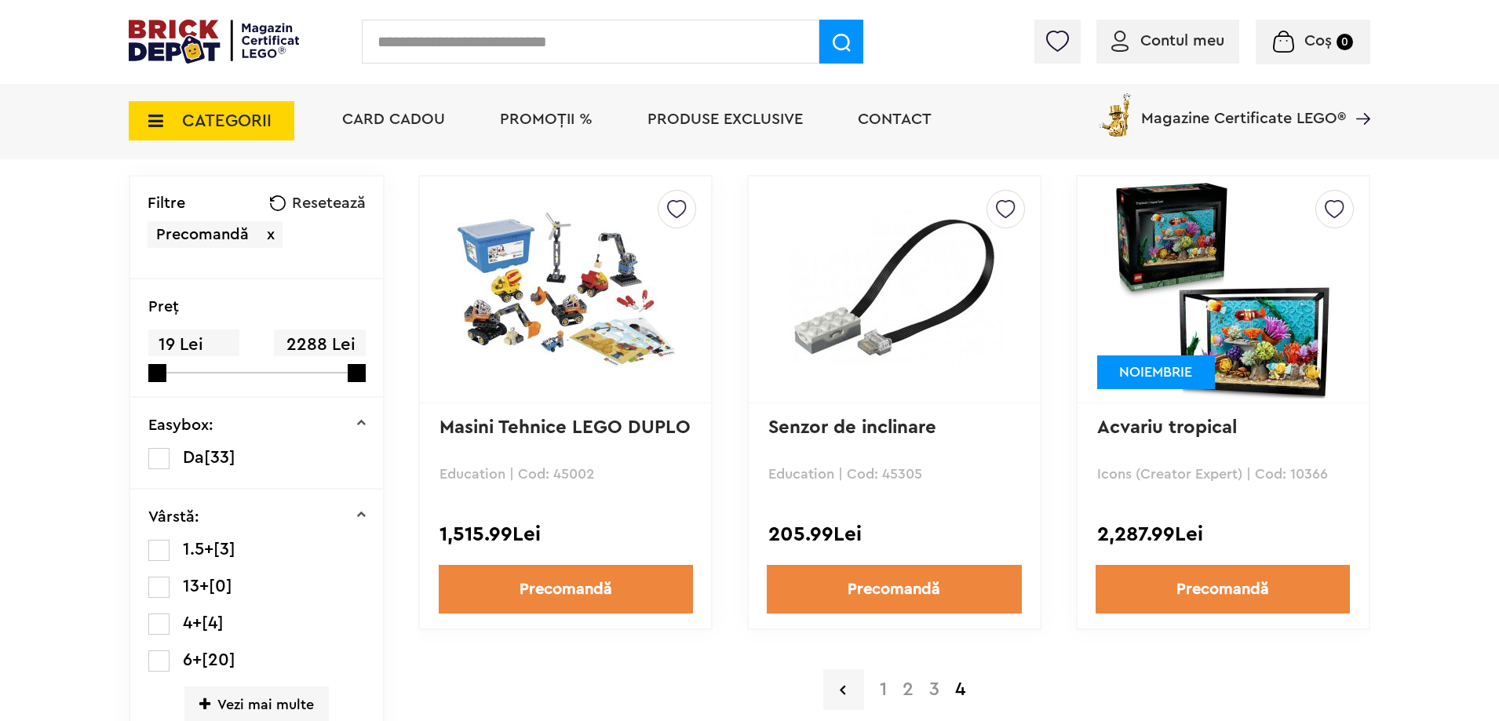
click at [889, 692] on a=Precomand%C4%83&lego=1&order=1&page=1"] "1" at bounding box center [883, 689] width 23 height 19
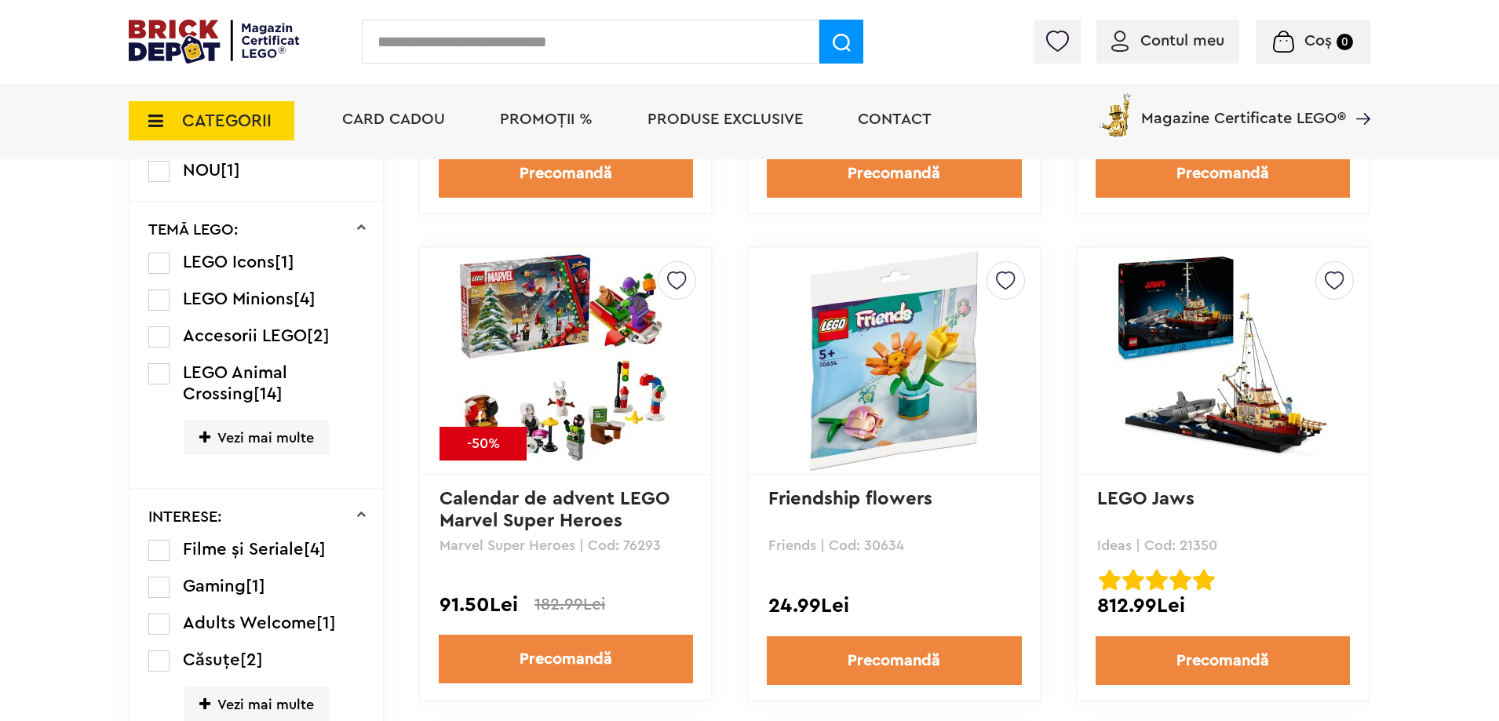
scroll to position [1099, 0]
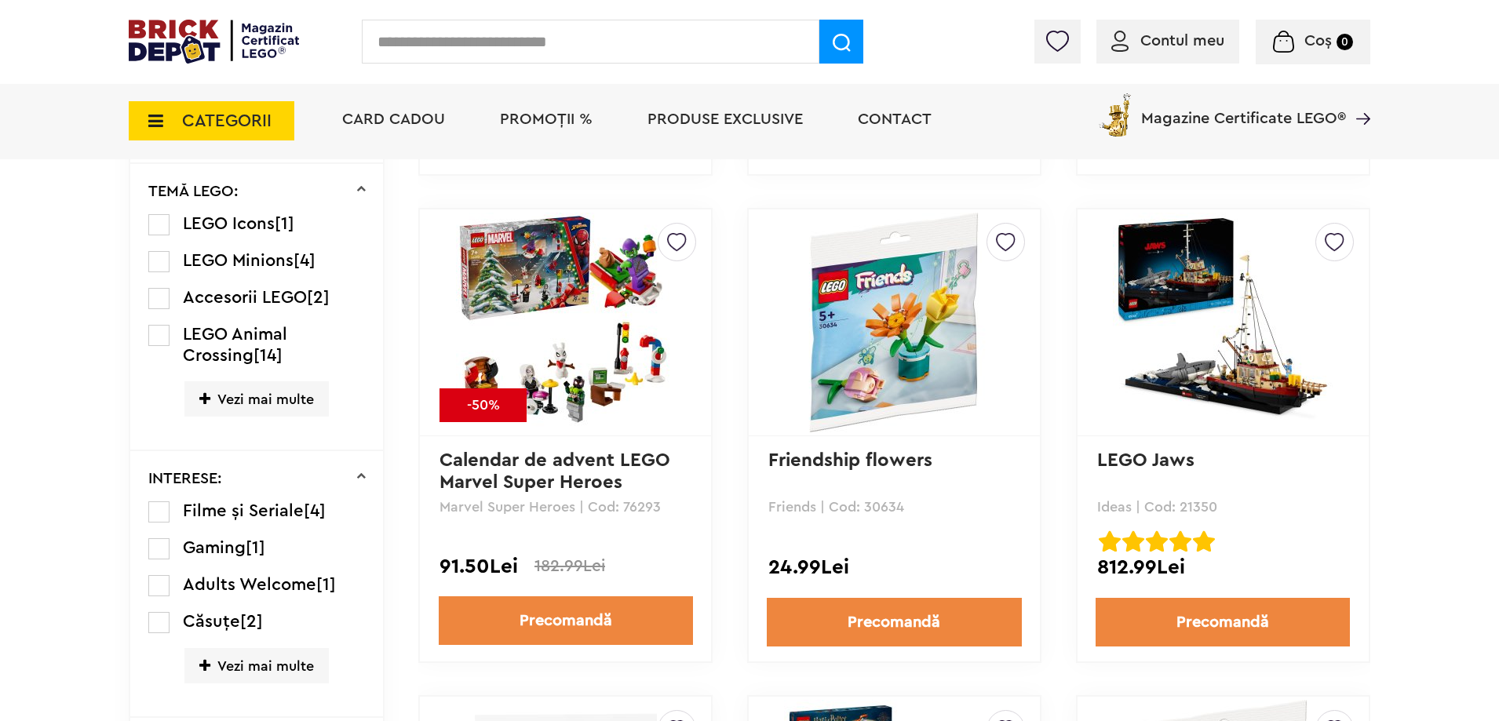
drag, startPoint x: 662, startPoint y: 505, endPoint x: 625, endPoint y: 506, distance: 36.9
click at [625, 506] on p "Marvel Super Heroes | Cod: 76293" at bounding box center [566, 507] width 252 height 14
click at [616, 603] on link "Precomandă" at bounding box center [566, 621] width 254 height 49
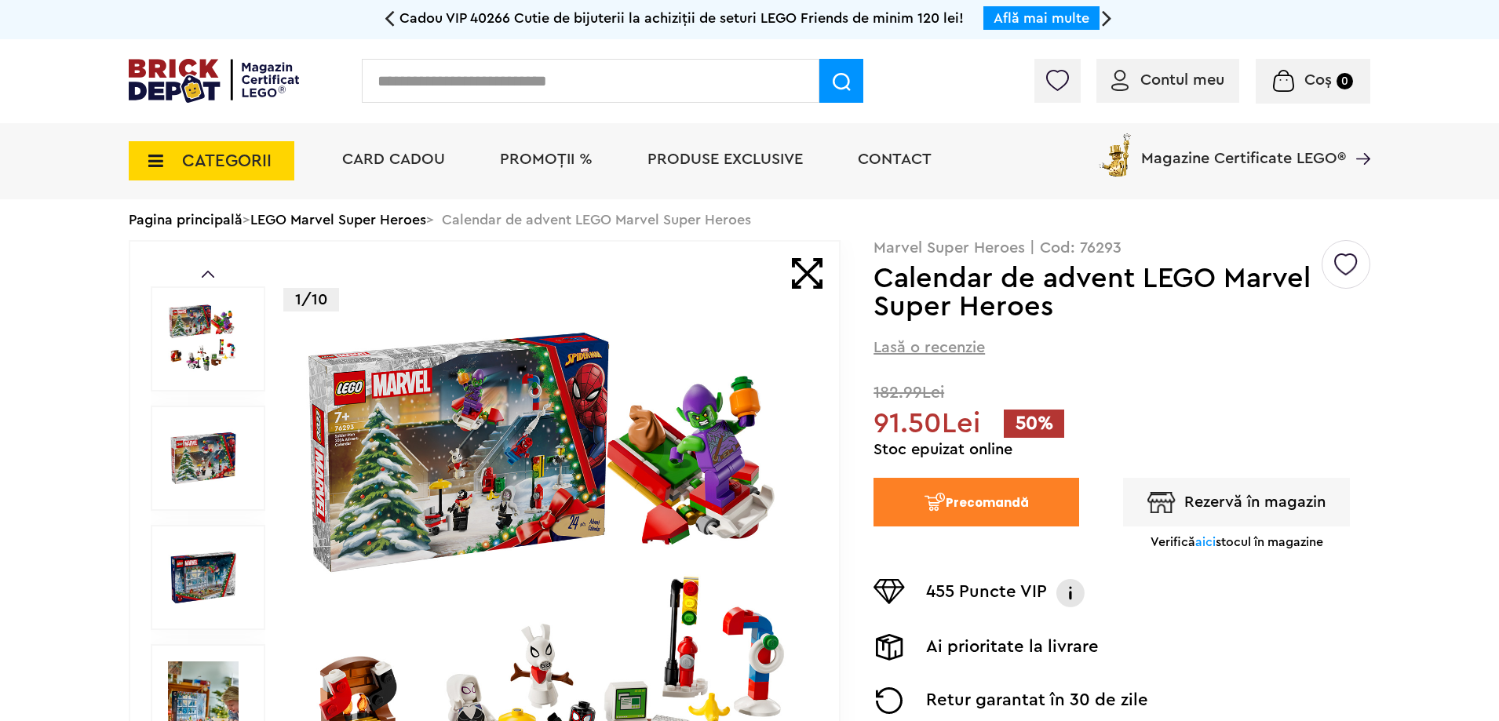
click at [1245, 511] on button "Rezervă în magazin" at bounding box center [1236, 502] width 227 height 49
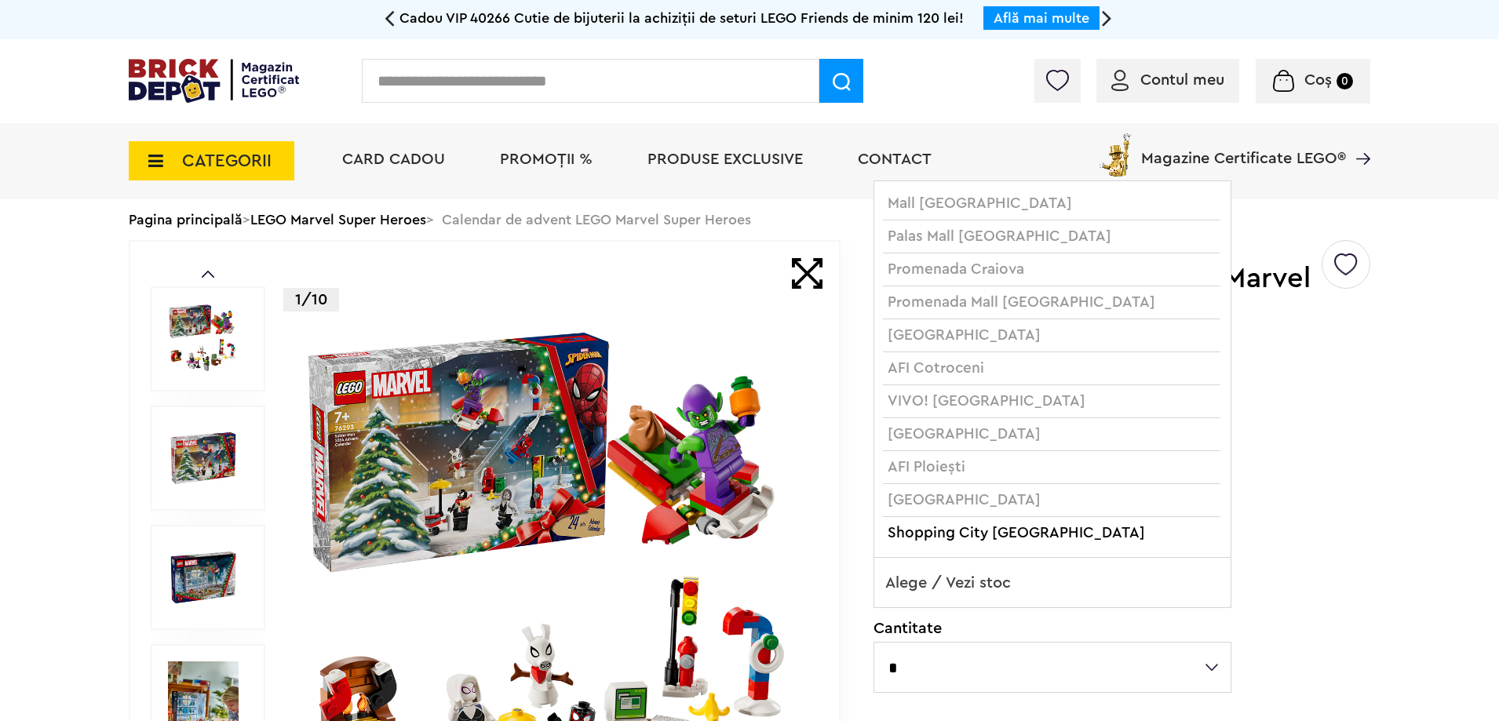
click at [1091, 589] on span "Alege / Vezi stoc" at bounding box center [1052, 583] width 356 height 50
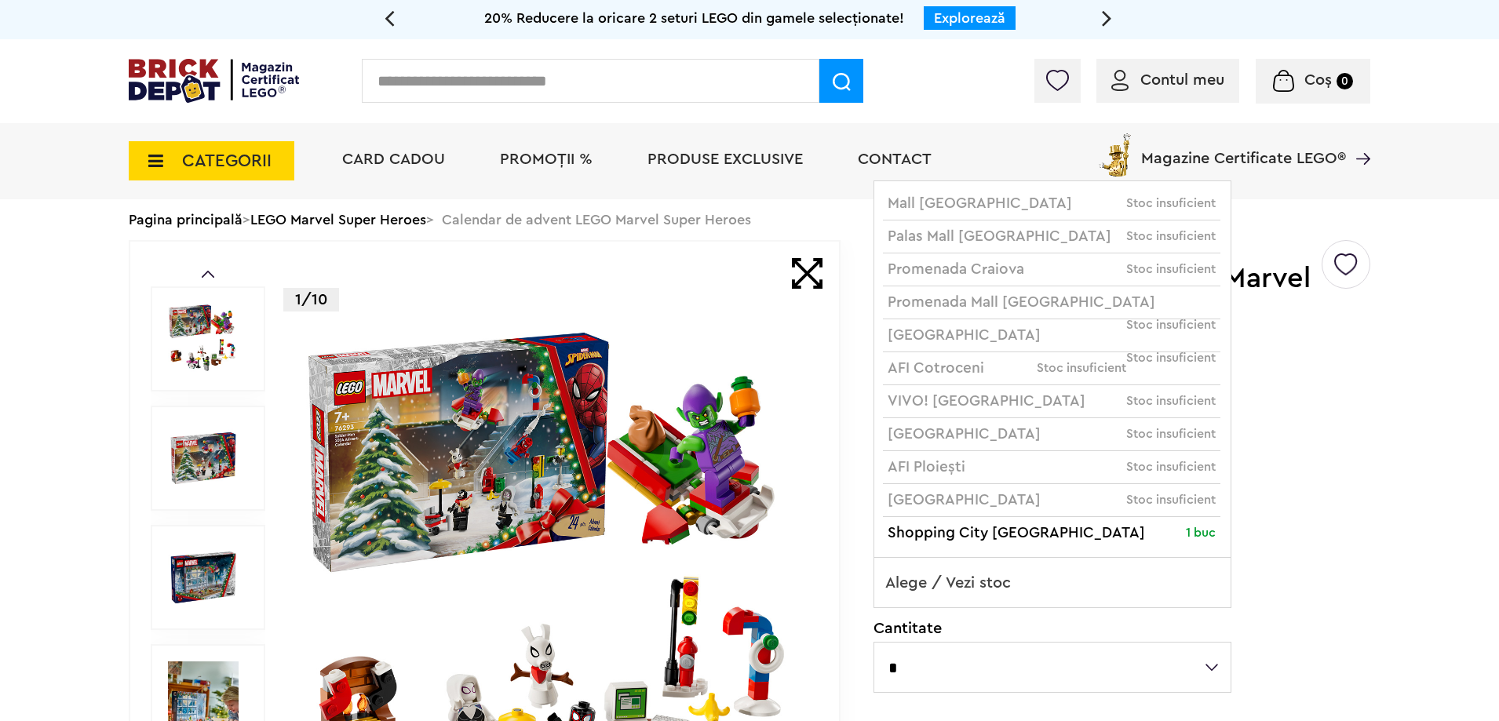
click at [1327, 595] on div "**********" at bounding box center [1122, 688] width 497 height 897
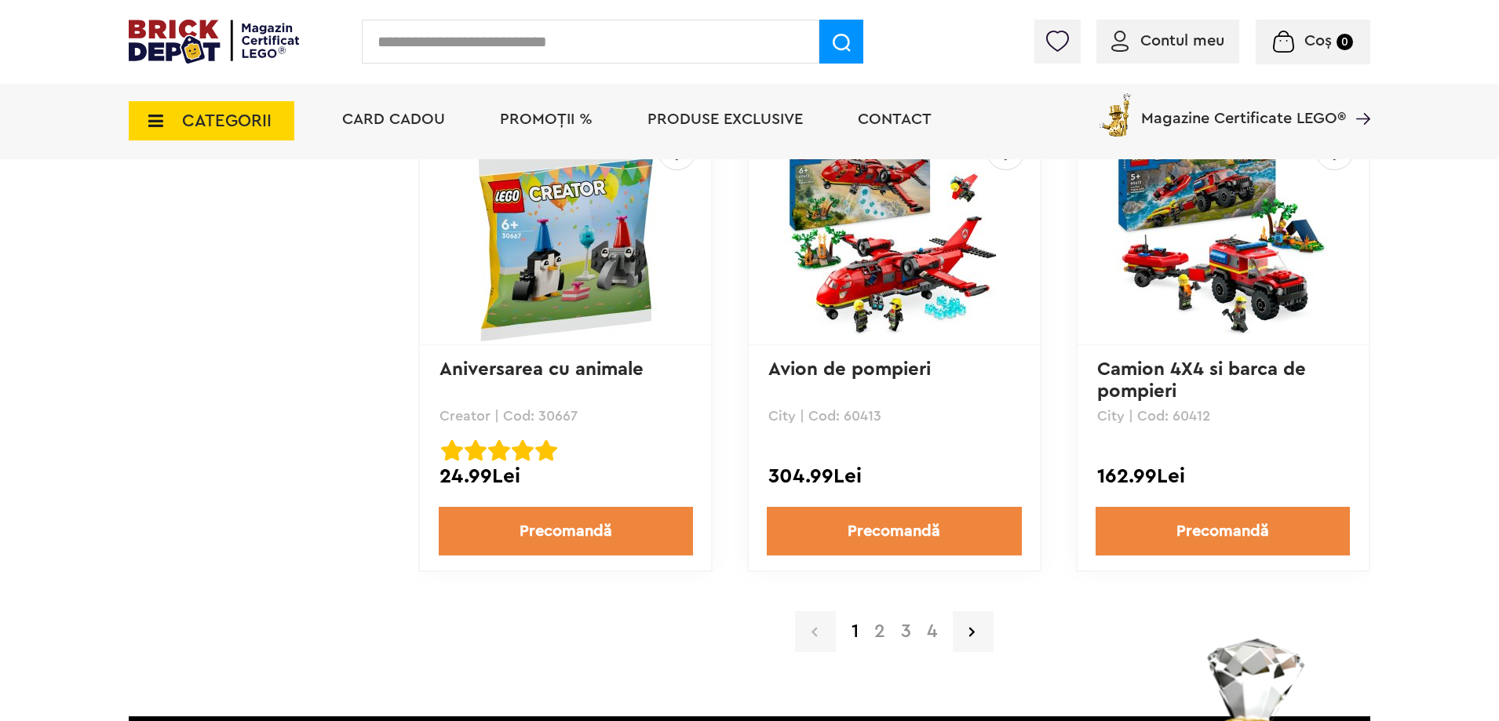
scroll to position [3453, 0]
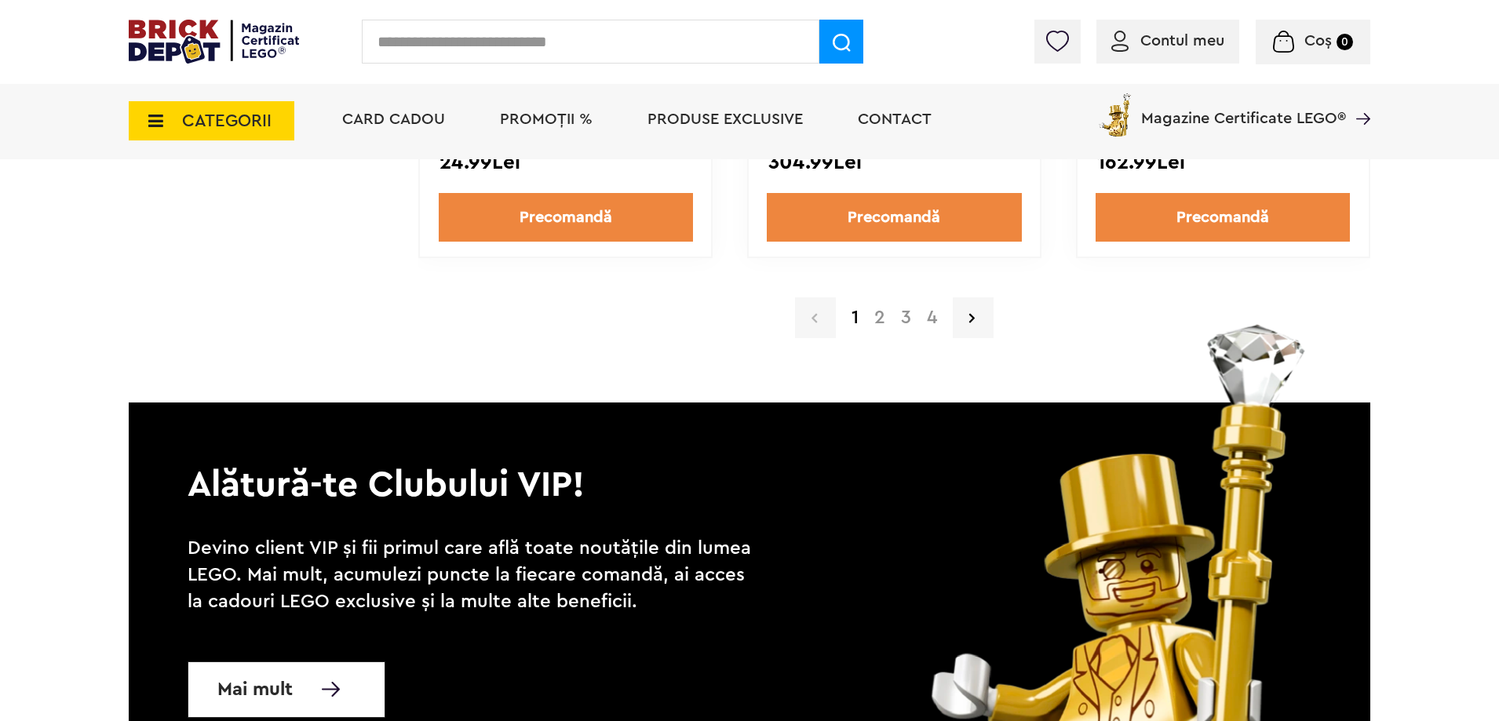
click at [876, 308] on a=Precomand%C4%83&lego=1&order=1&page=2"] "2" at bounding box center [879, 317] width 27 height 19
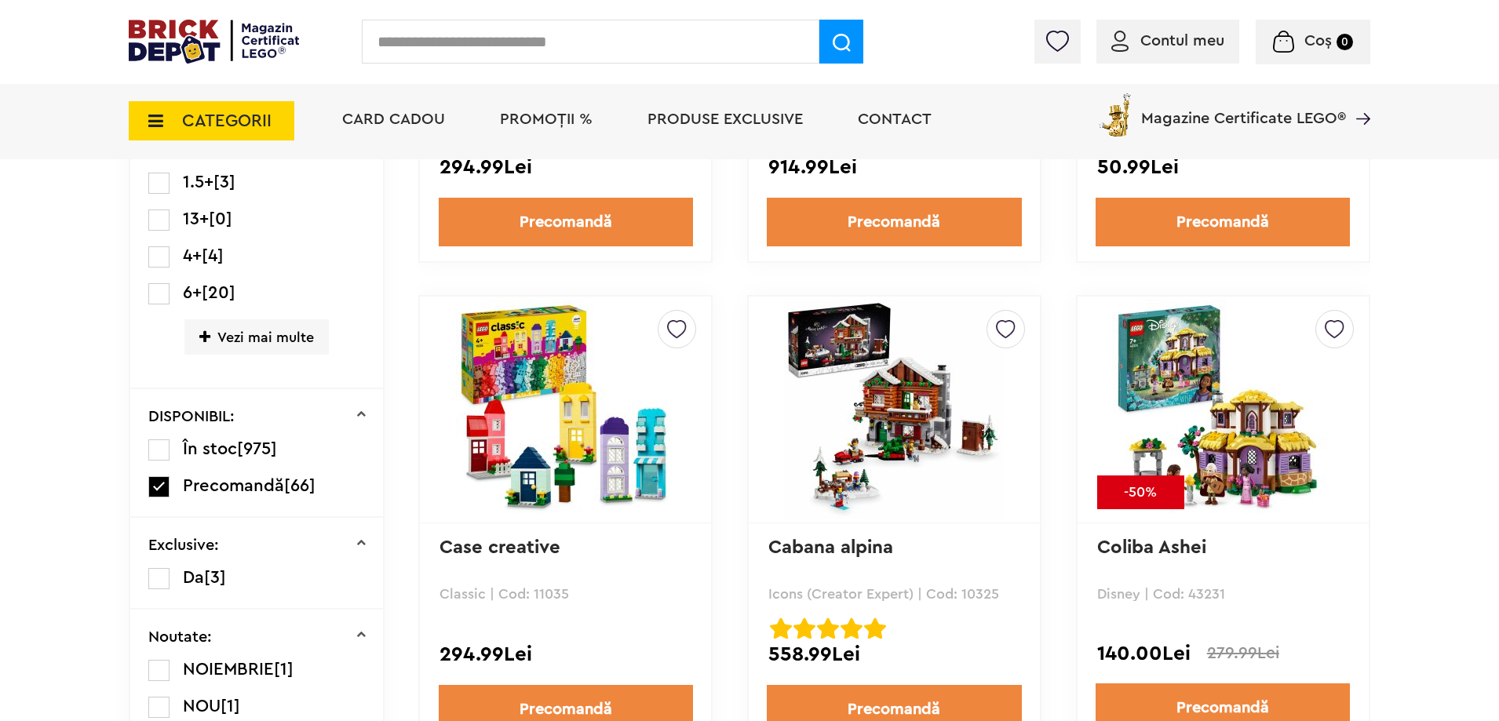
scroll to position [549, 0]
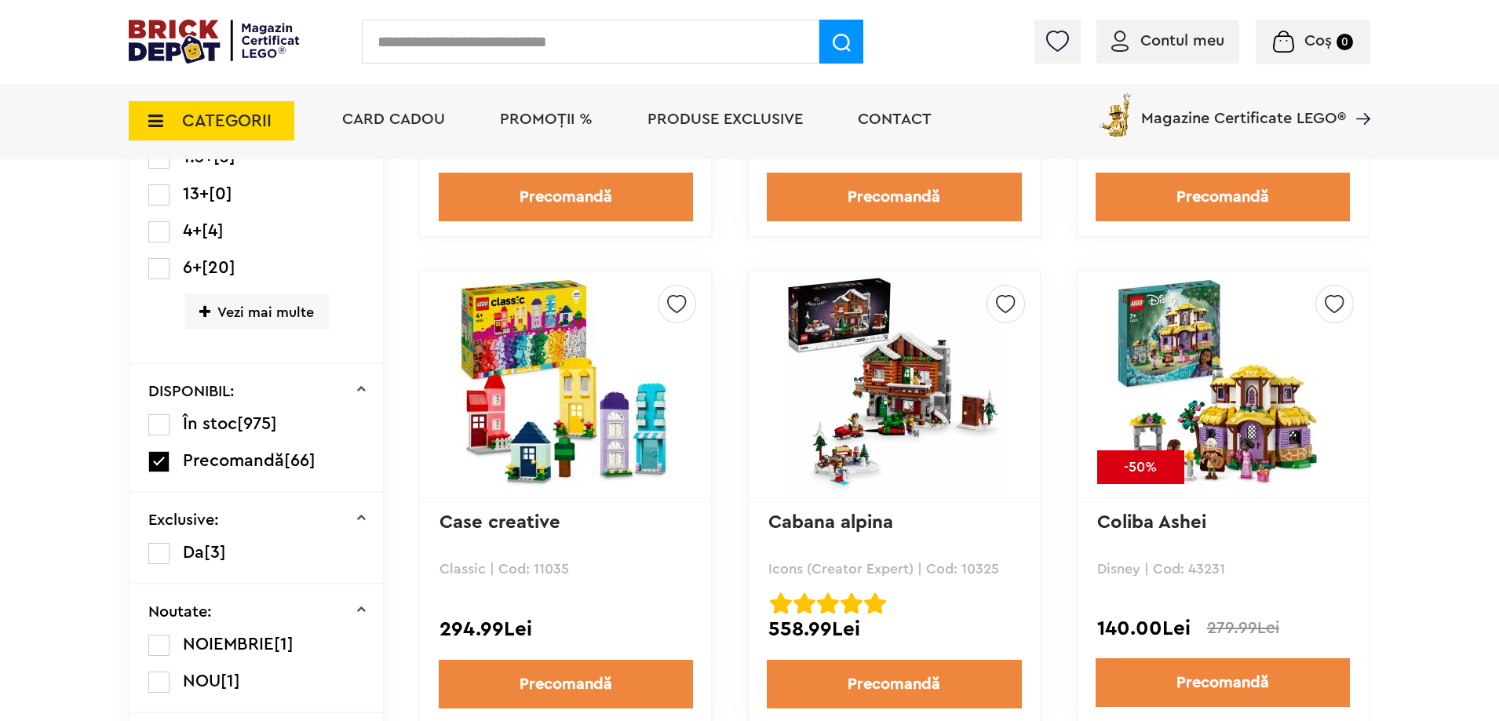
click at [1216, 673] on link "Precomandă" at bounding box center [1223, 683] width 254 height 49
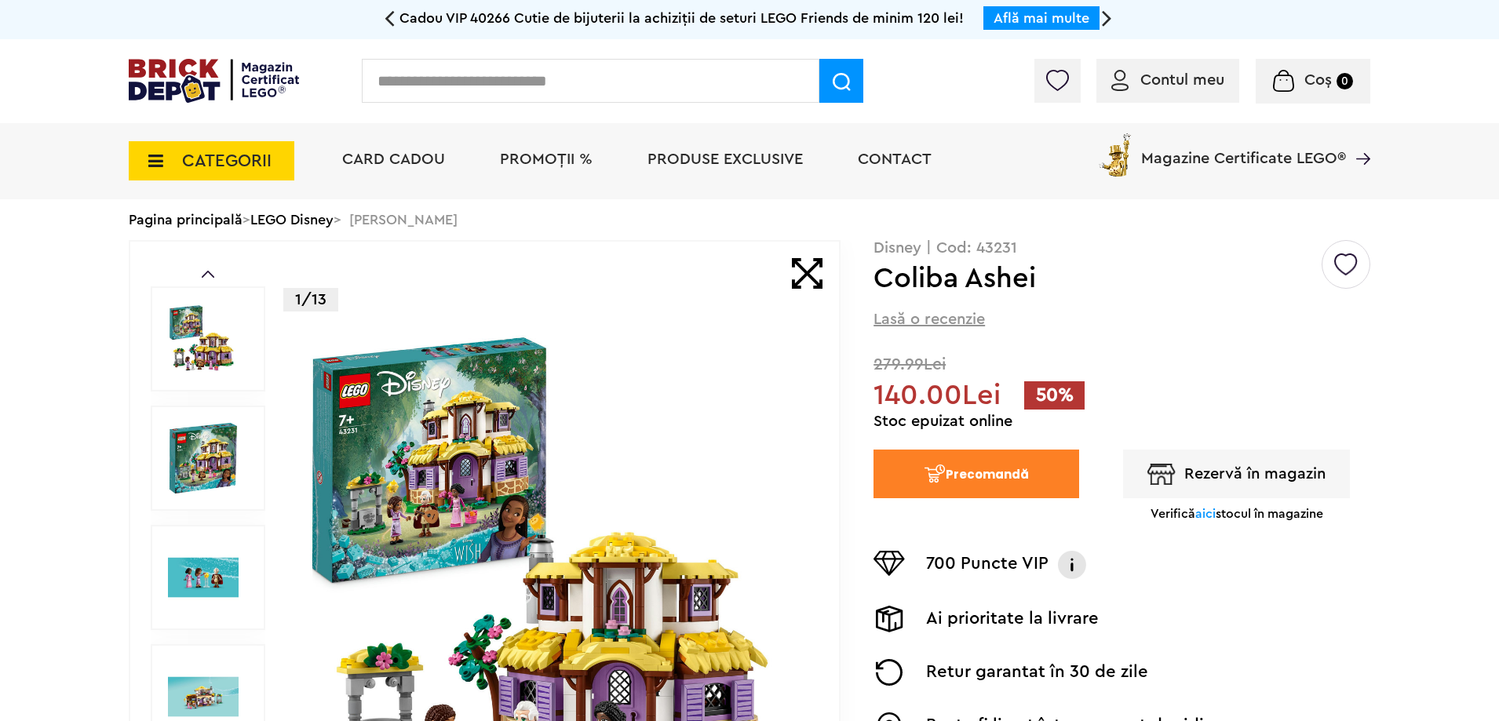
click at [1159, 479] on img "button" at bounding box center [1161, 474] width 28 height 21
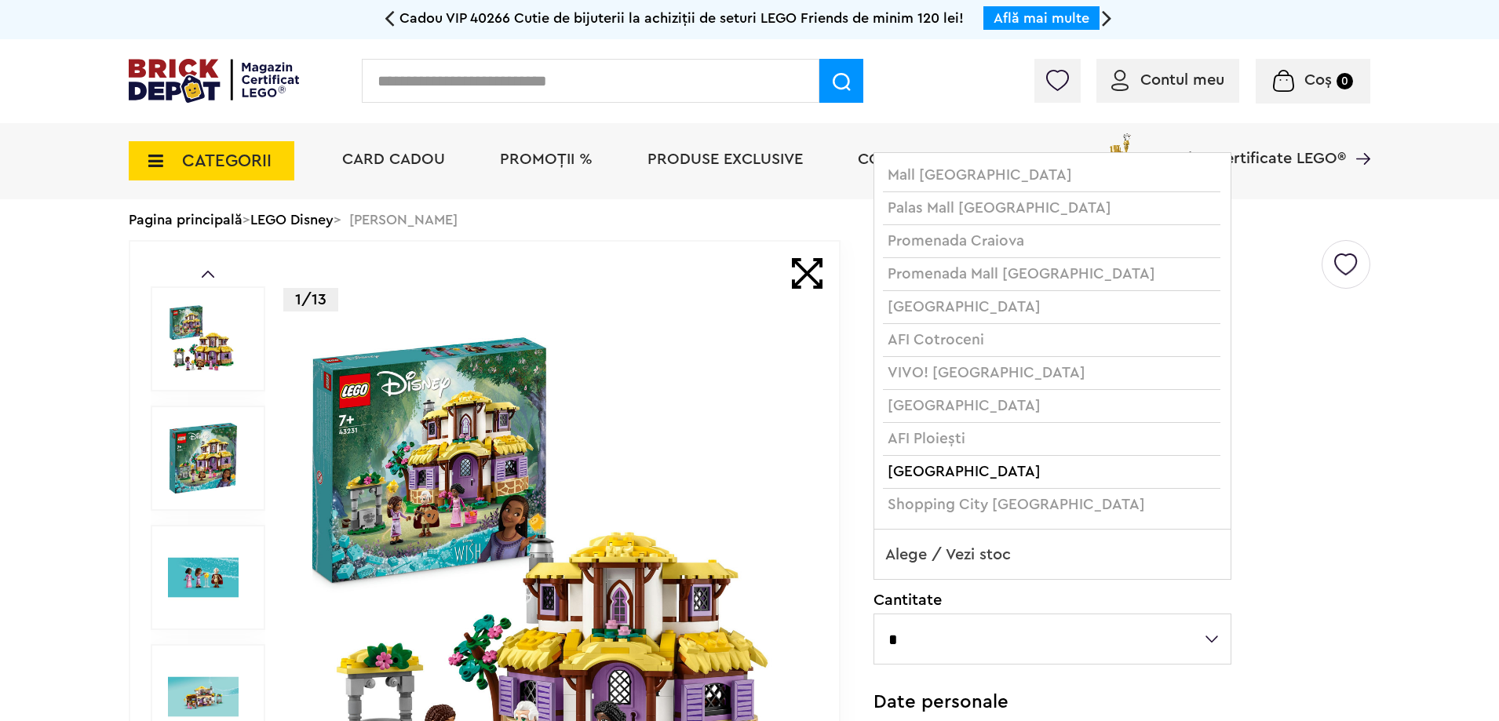
click at [1104, 557] on span "Alege / Vezi stoc" at bounding box center [1052, 555] width 356 height 50
click at [1311, 500] on div "**********" at bounding box center [1122, 674] width 497 height 869
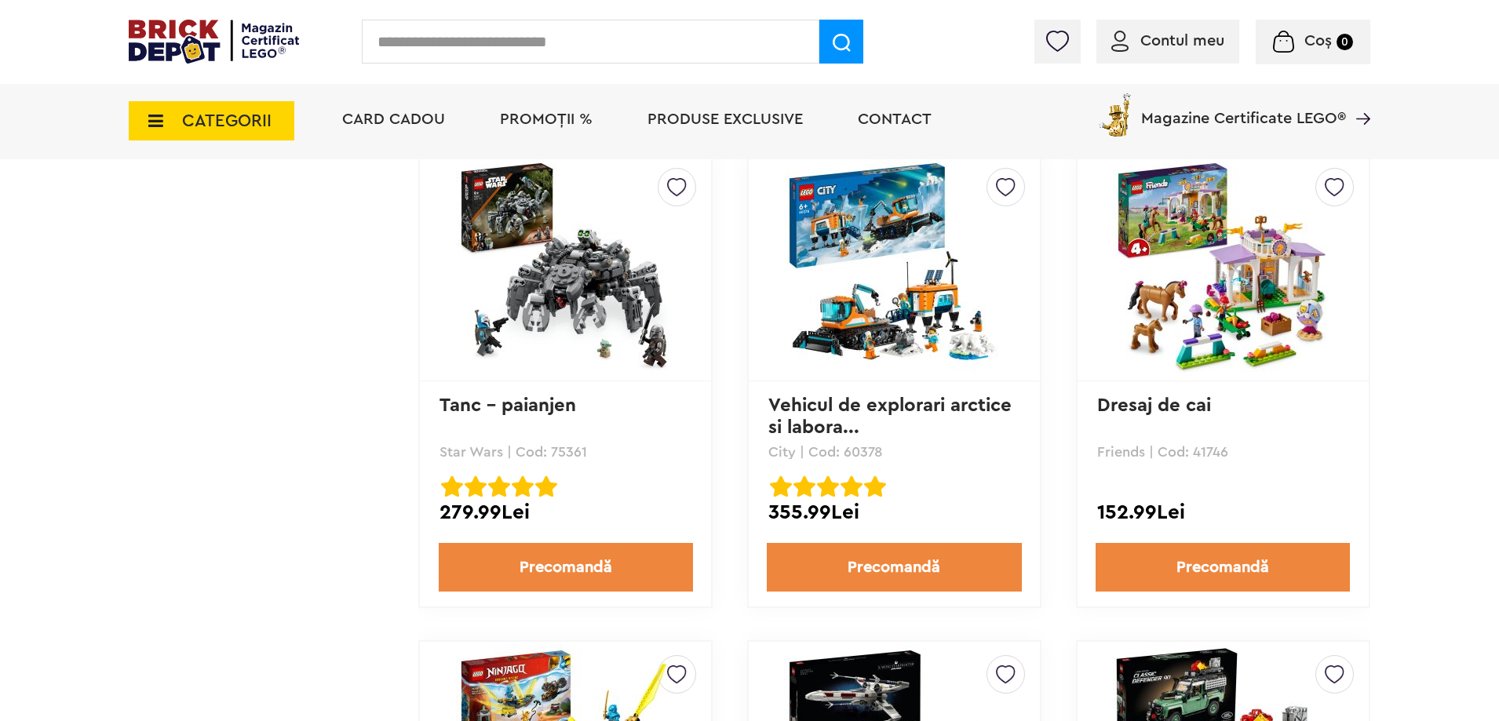
scroll to position [2276, 0]
